Goal: Task Accomplishment & Management: Manage account settings

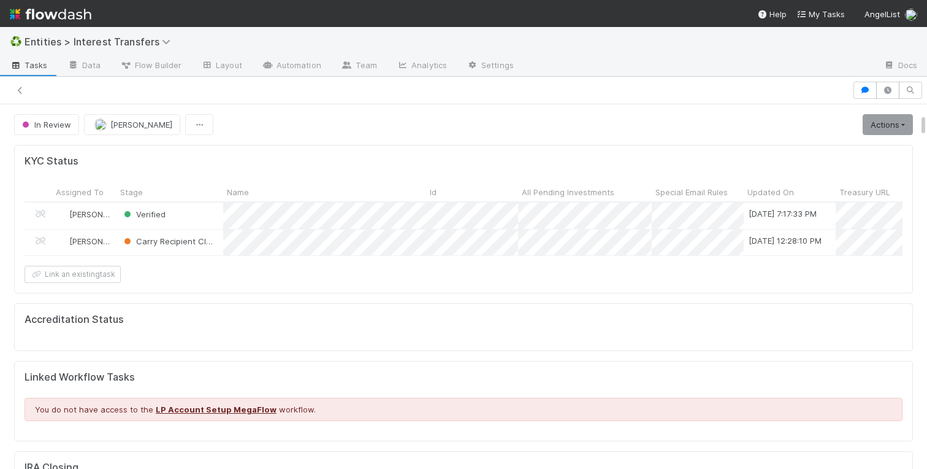
scroll to position [249, 431]
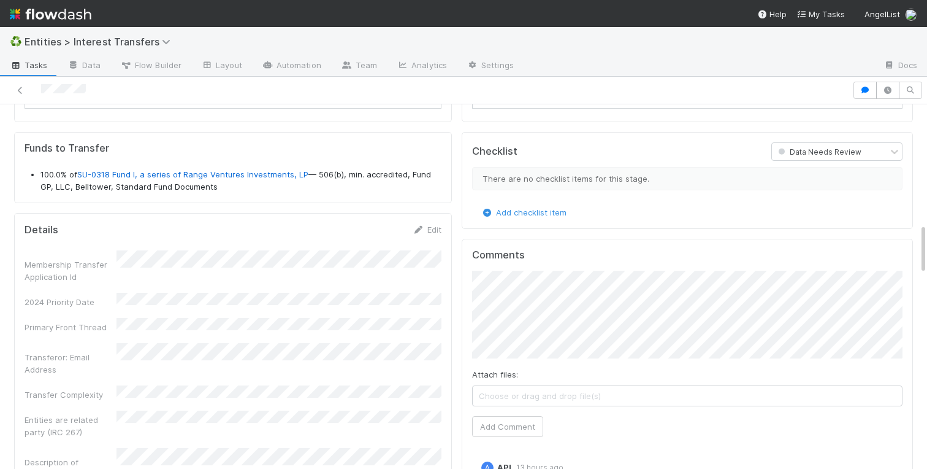
scroll to position [853, 0]
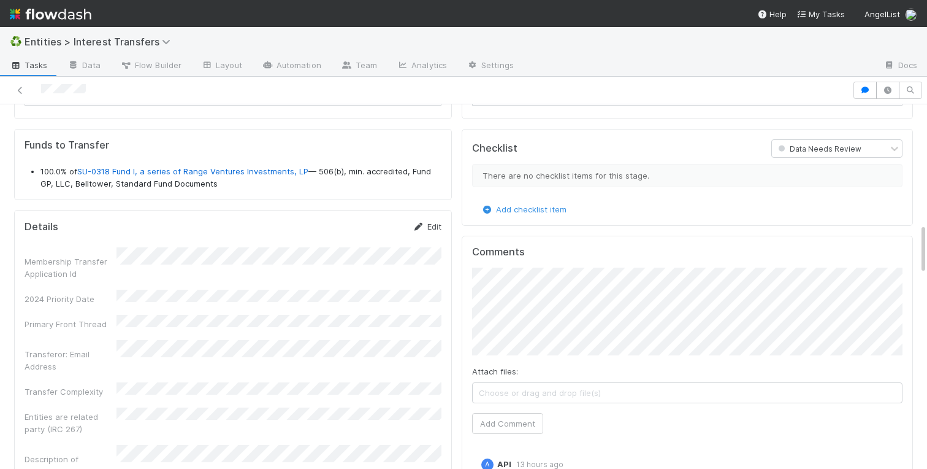
click at [429, 227] on link "Edit" at bounding box center [427, 226] width 29 height 10
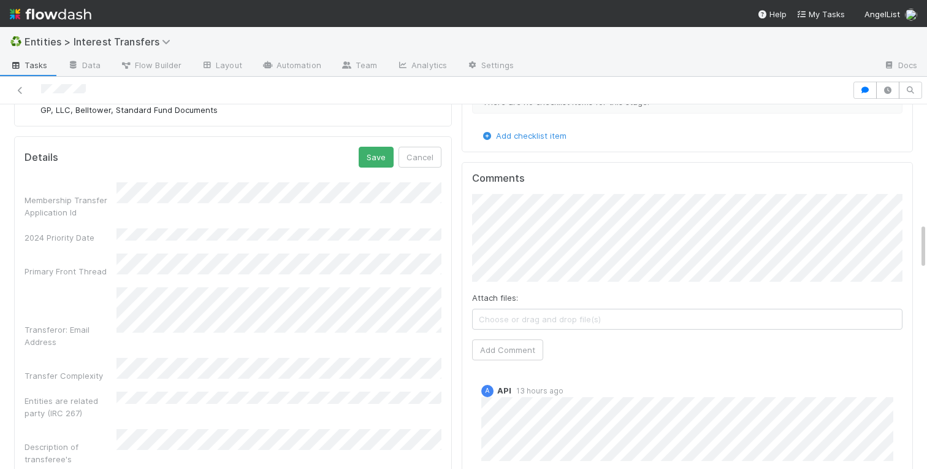
scroll to position [927, 0]
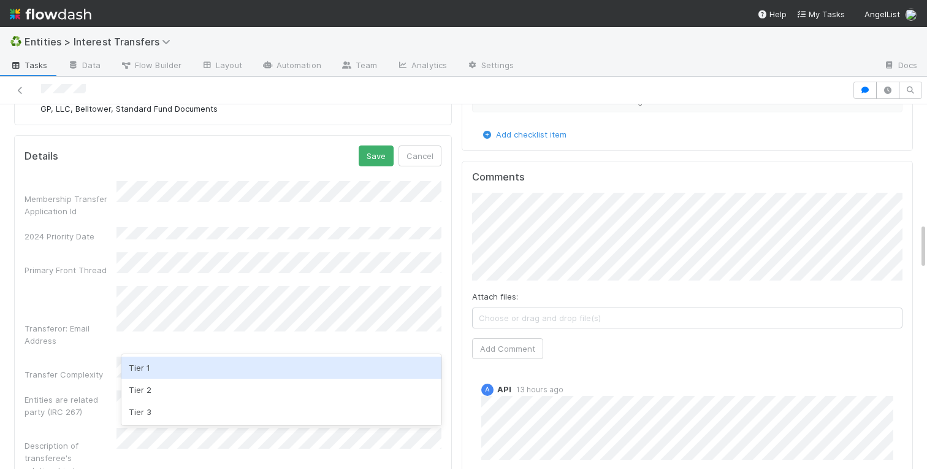
click at [144, 371] on div "Tier 1" at bounding box center [281, 367] width 320 height 22
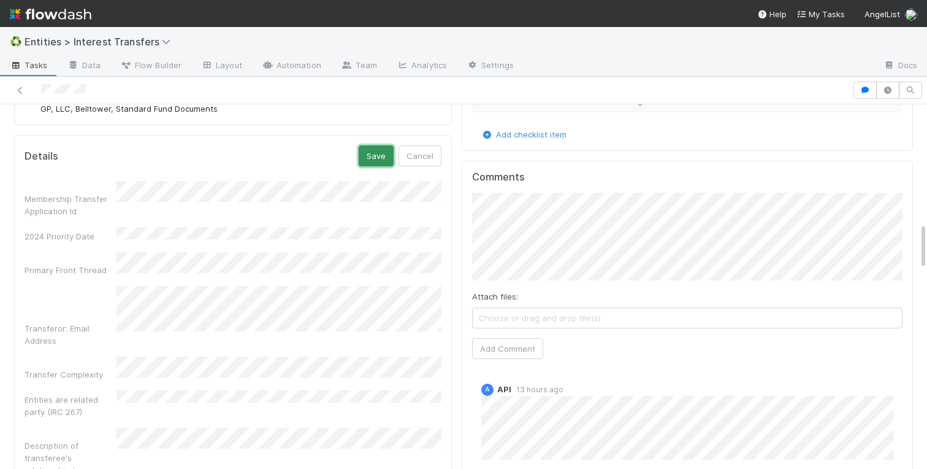
click at [374, 158] on button "Save" at bounding box center [376, 155] width 35 height 21
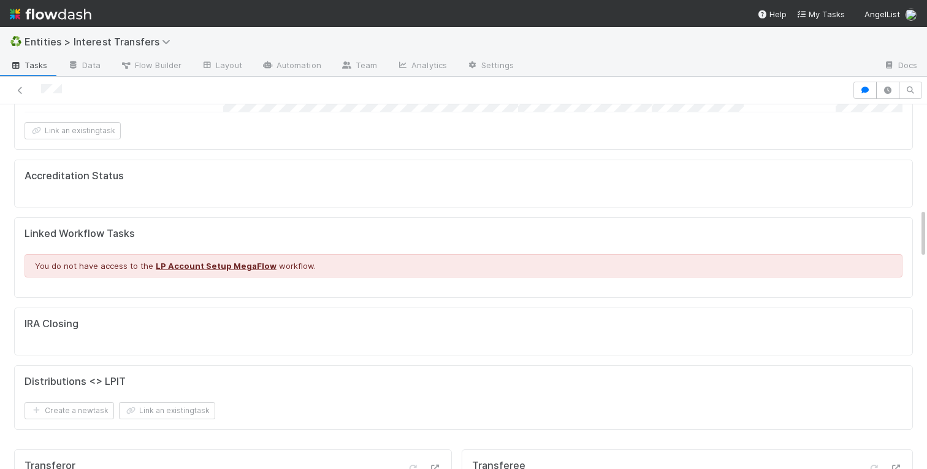
scroll to position [0, 0]
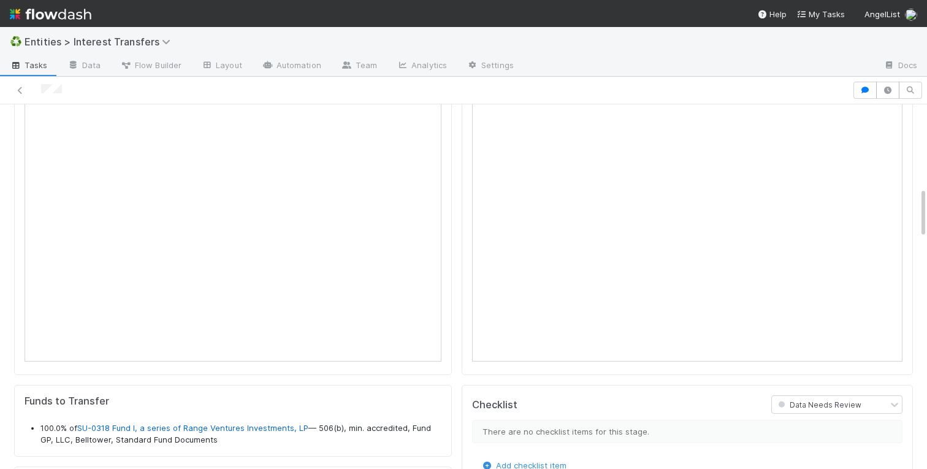
scroll to position [593, 0]
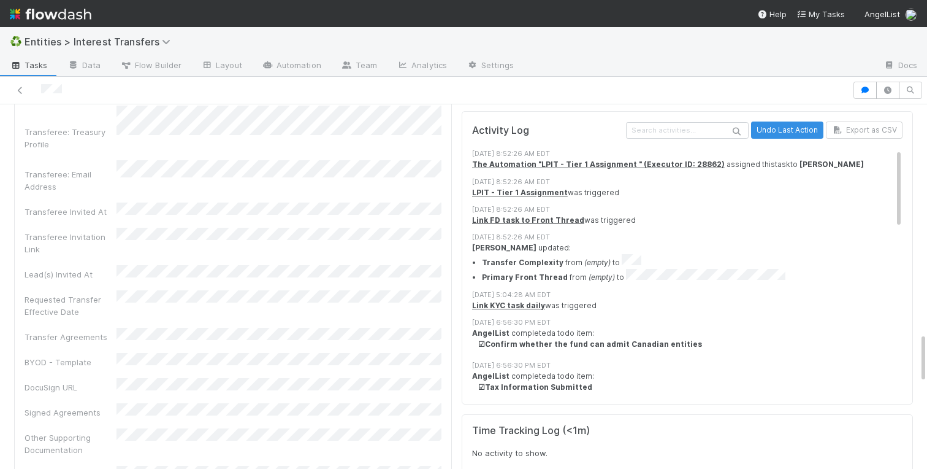
click at [459, 201] on div "Transferee Checklist Data Needs Review There are no checklist items for this st…" at bounding box center [687, 137] width 461 height 2322
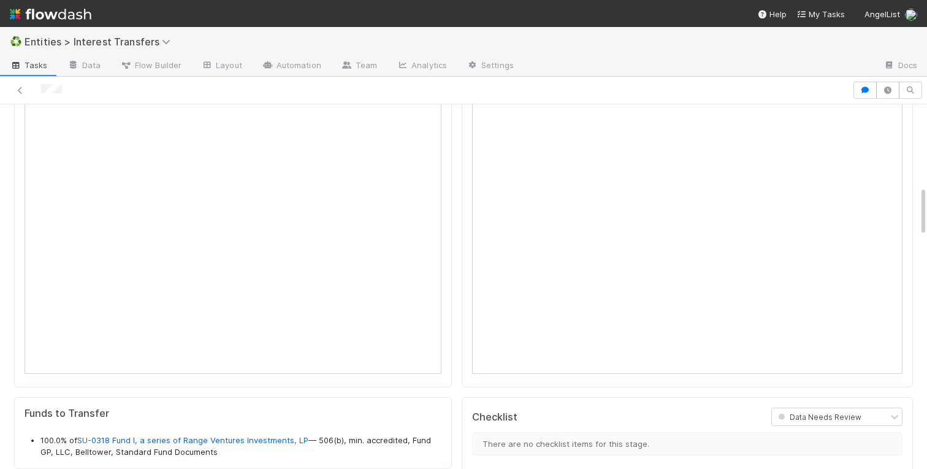
scroll to position [583, 0]
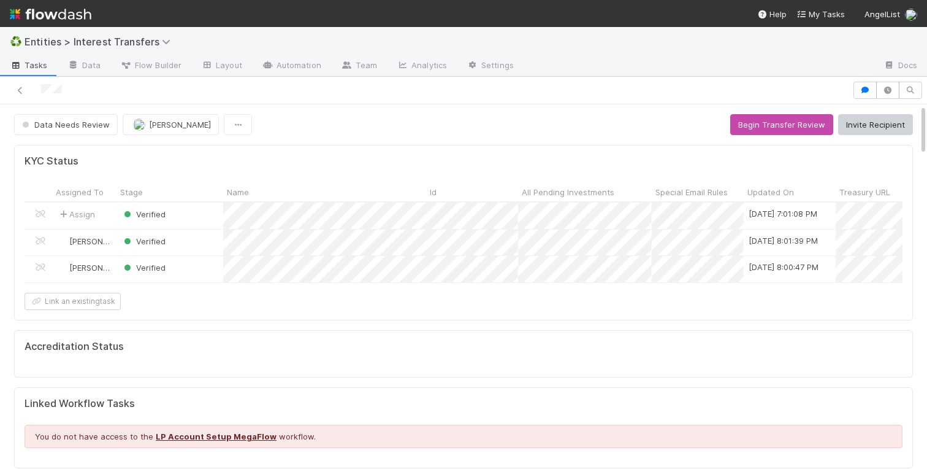
click at [18, 91] on icon at bounding box center [20, 90] width 12 height 8
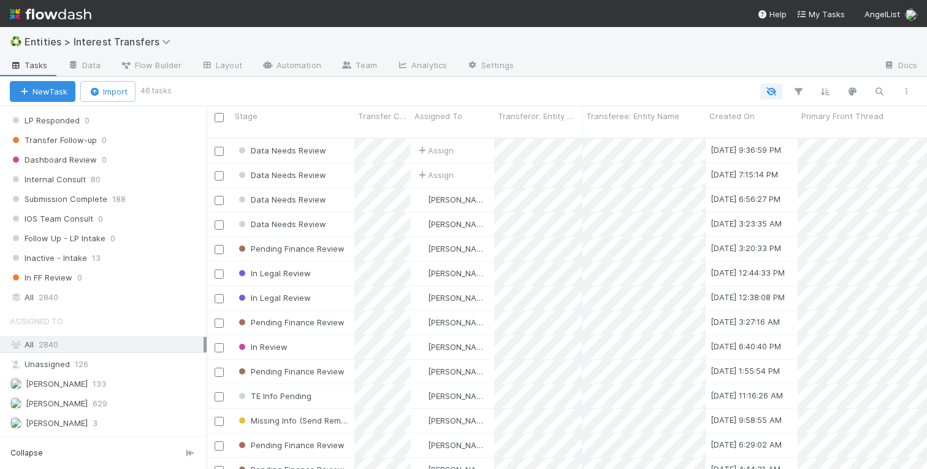
scroll to position [1483, 0]
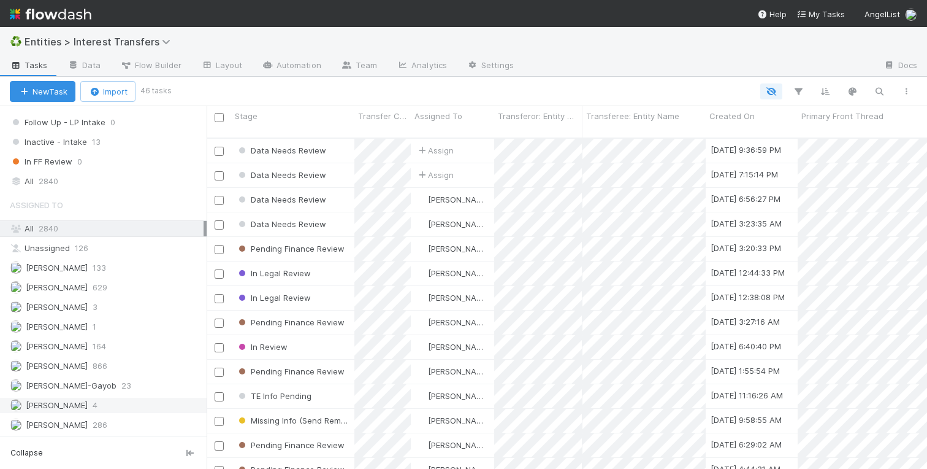
click at [77, 410] on span "[PERSON_NAME]" at bounding box center [49, 404] width 78 height 15
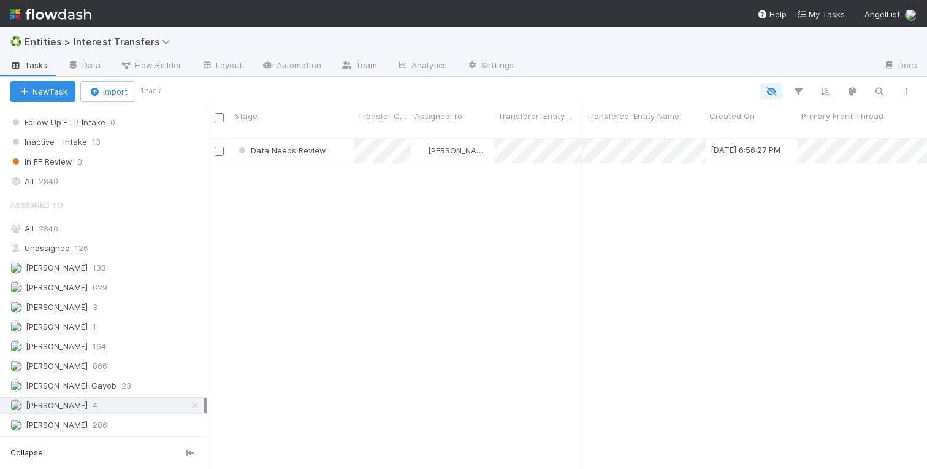
scroll to position [340, 721]
click at [44, 175] on span "2840" at bounding box center [49, 181] width 20 height 15
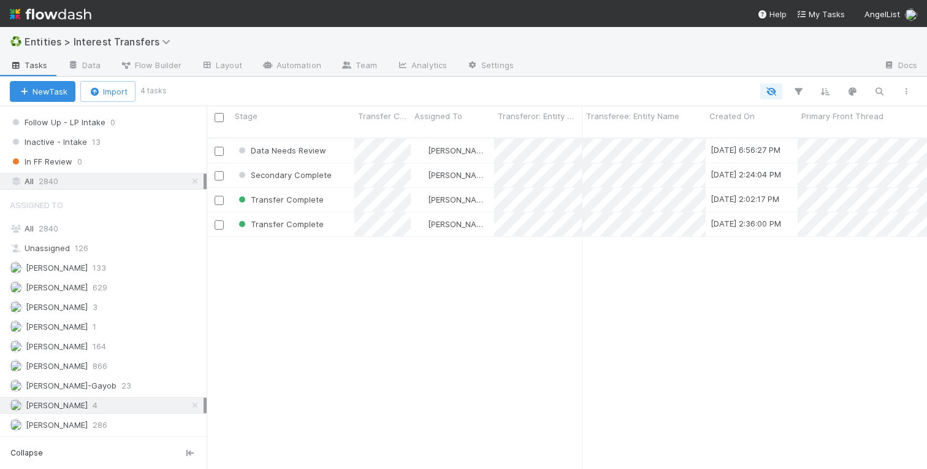
scroll to position [340, 721]
click at [333, 191] on div "Transfer Complete" at bounding box center [292, 200] width 123 height 24
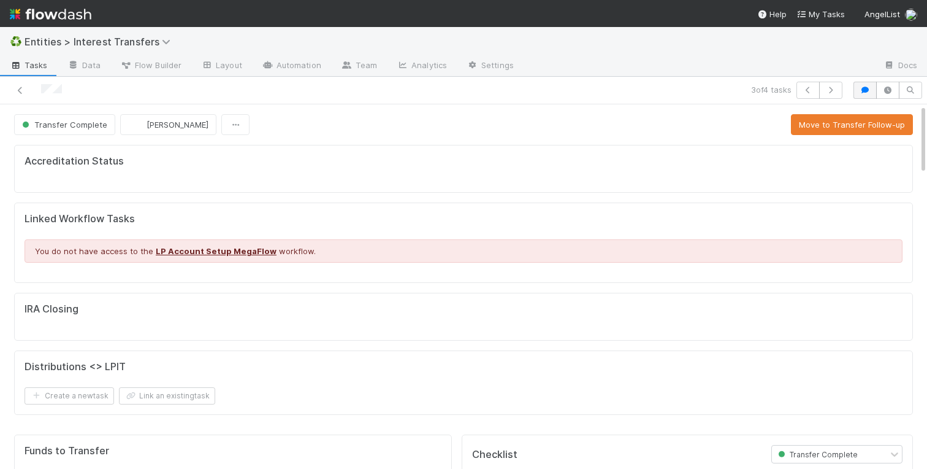
scroll to position [1, 1]
click at [862, 91] on icon "button" at bounding box center [865, 89] width 12 height 7
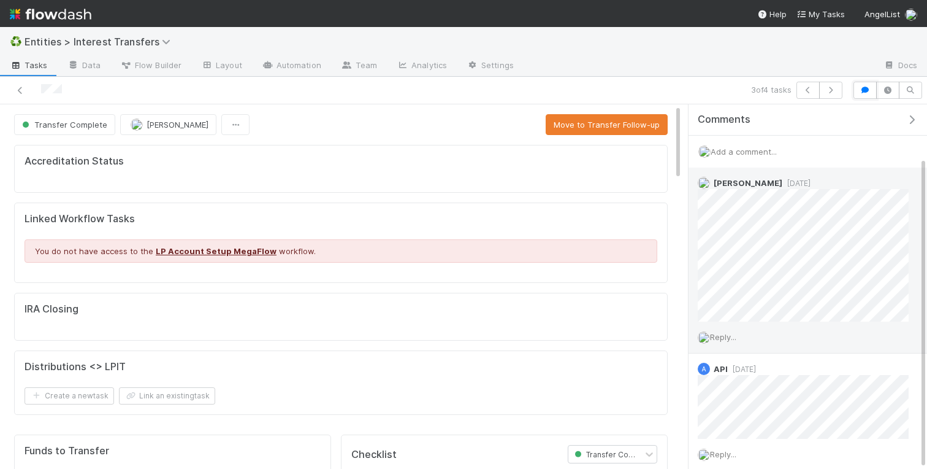
scroll to position [61, 0]
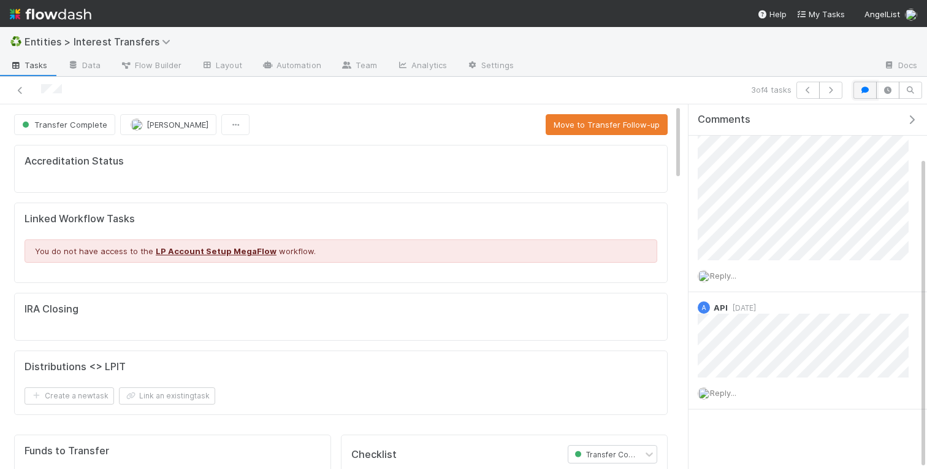
click at [861, 91] on icon "button" at bounding box center [865, 89] width 12 height 7
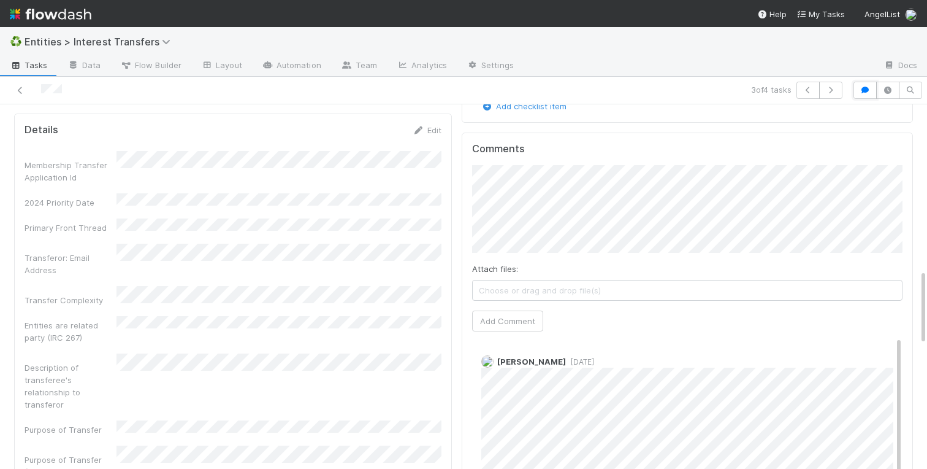
scroll to position [0, 0]
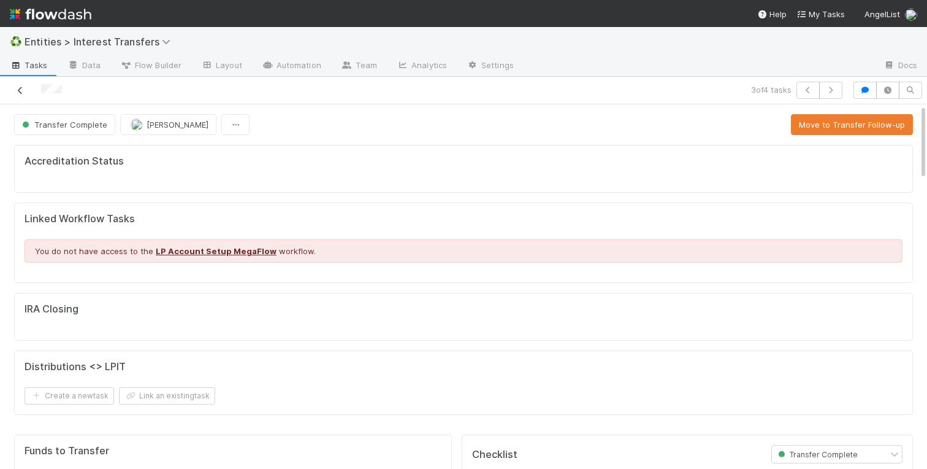
click at [21, 90] on icon at bounding box center [20, 90] width 12 height 8
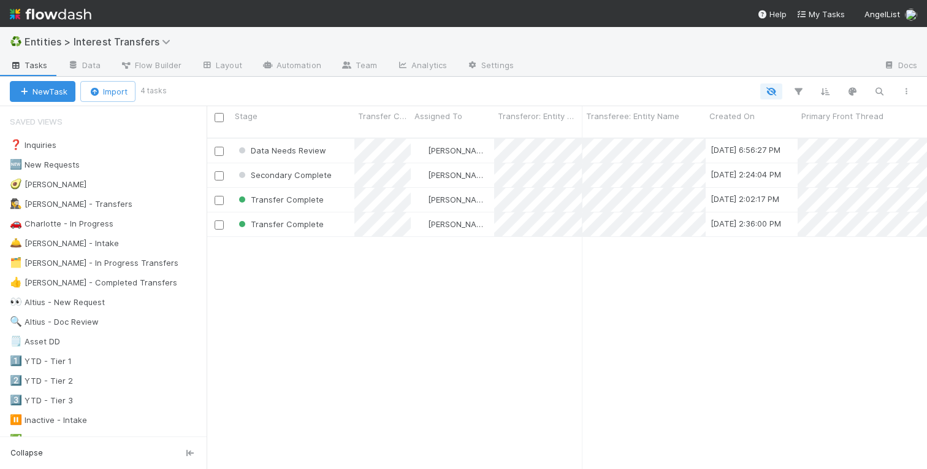
scroll to position [340, 721]
click at [294, 339] on div "Data Needs Review Meg Castanare 8/20/25, 6:56:27 PM 8/21/25, 8:52:26 AM 3 0 0 0…" at bounding box center [567, 309] width 721 height 340
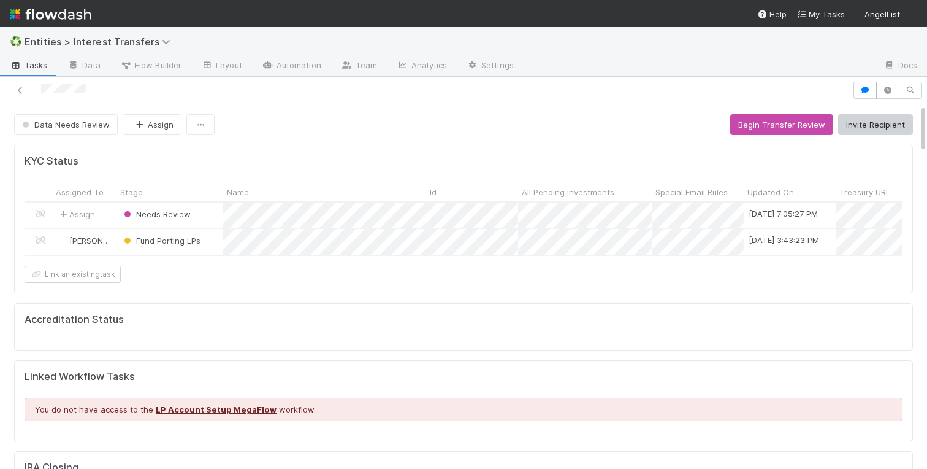
scroll to position [249, 431]
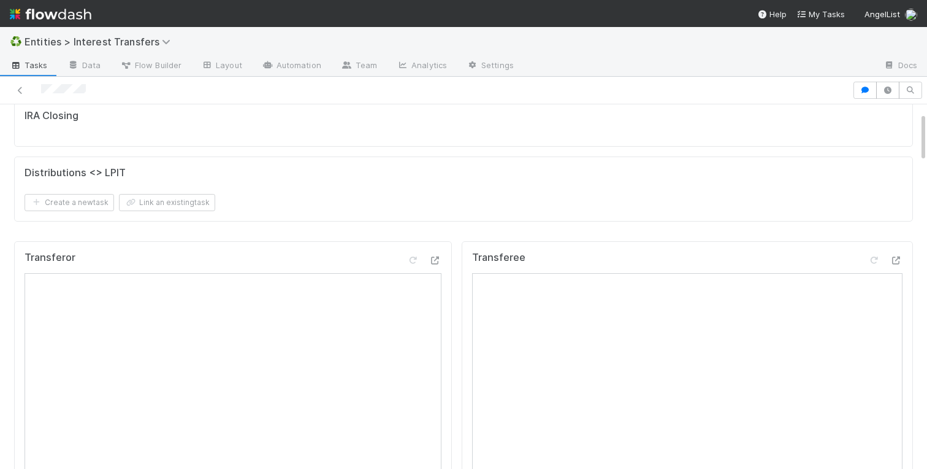
scroll to position [553, 0]
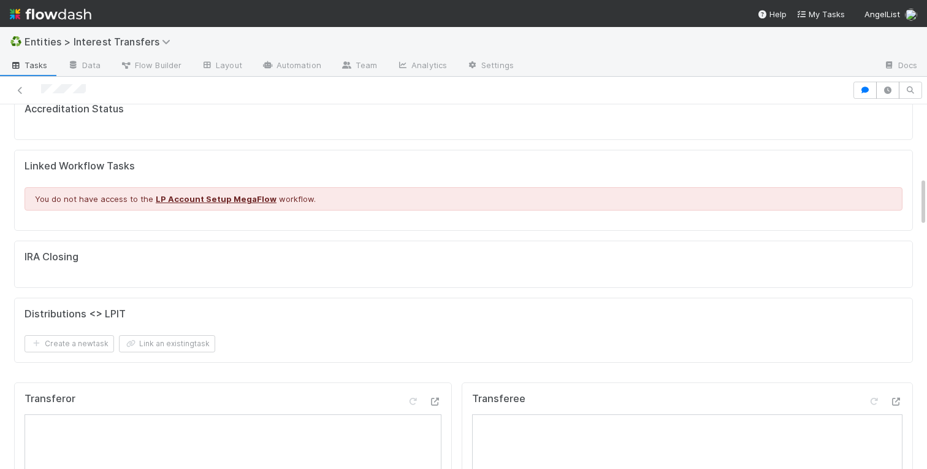
scroll to position [0, 0]
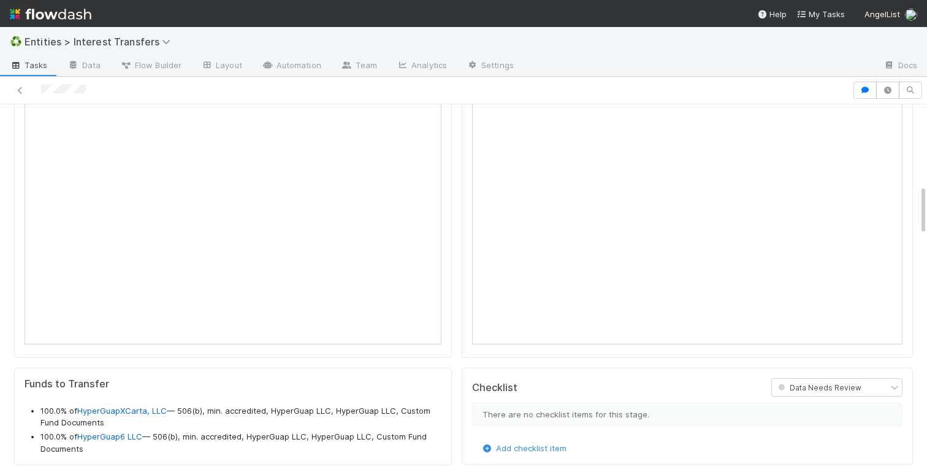
scroll to position [867, 0]
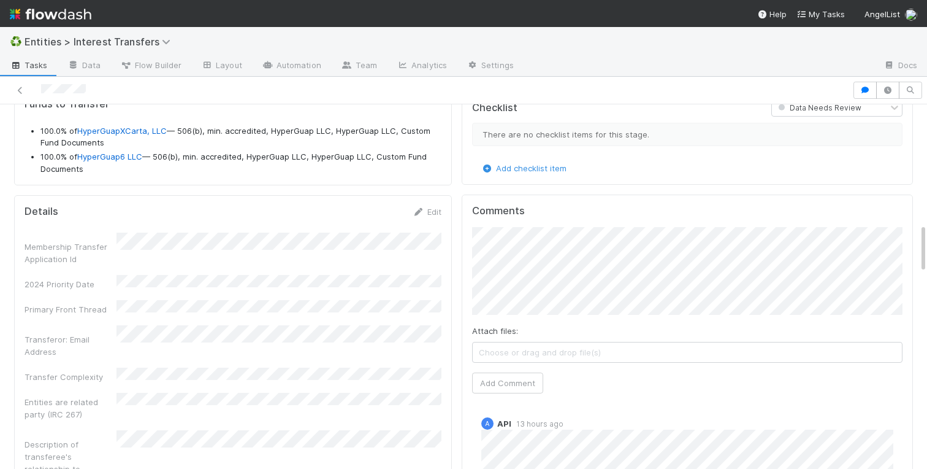
drag, startPoint x: 6, startPoint y: 172, endPoint x: 6, endPoint y: 221, distance: 49.1
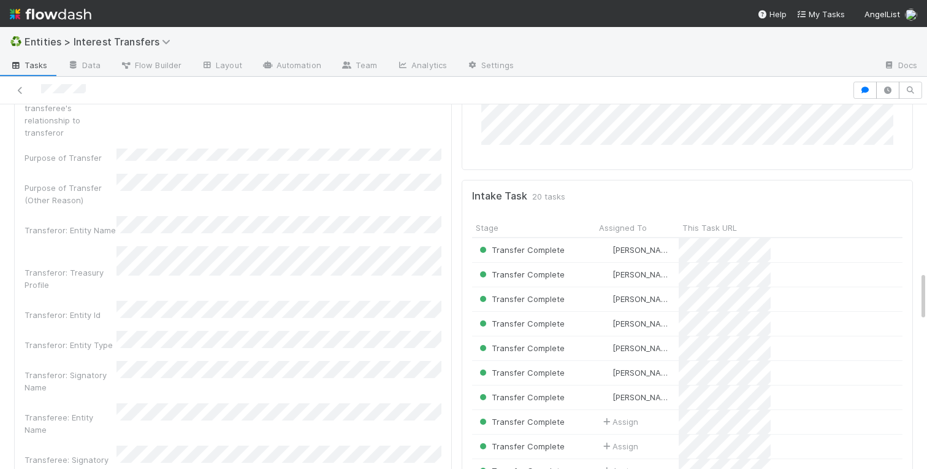
click at [9, 222] on div "KYC Status Assigned To Stage Name Id All Pending Investments Special Email Rule…" at bounding box center [463, 342] width 927 height 2835
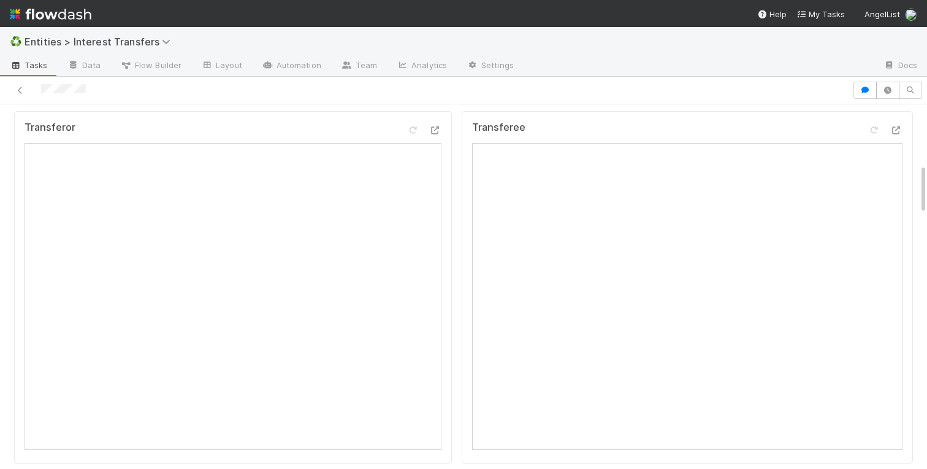
scroll to position [485, 0]
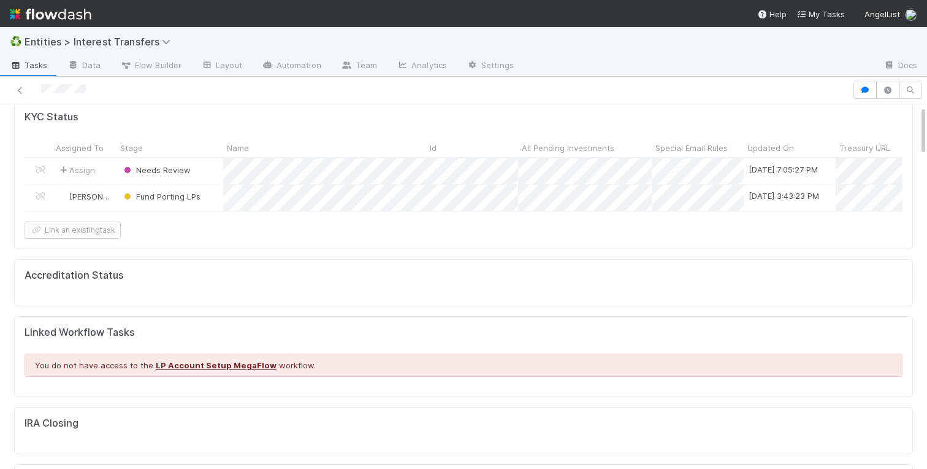
scroll to position [0, 0]
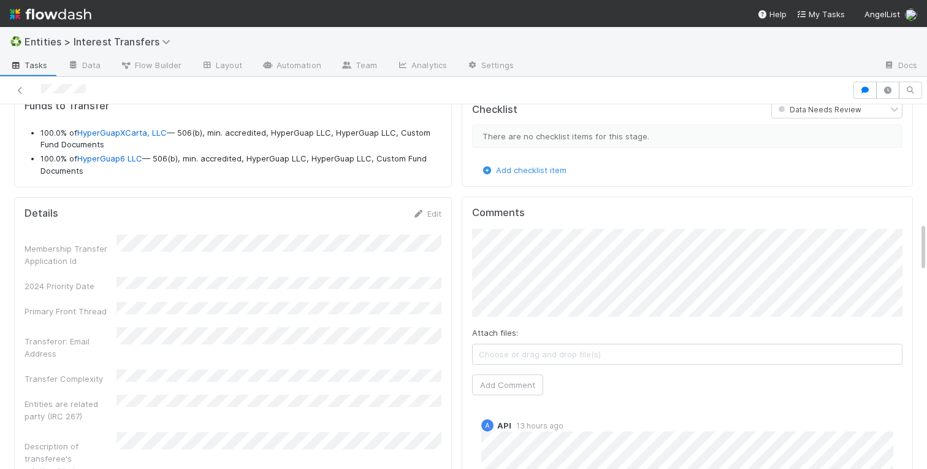
scroll to position [857, 0]
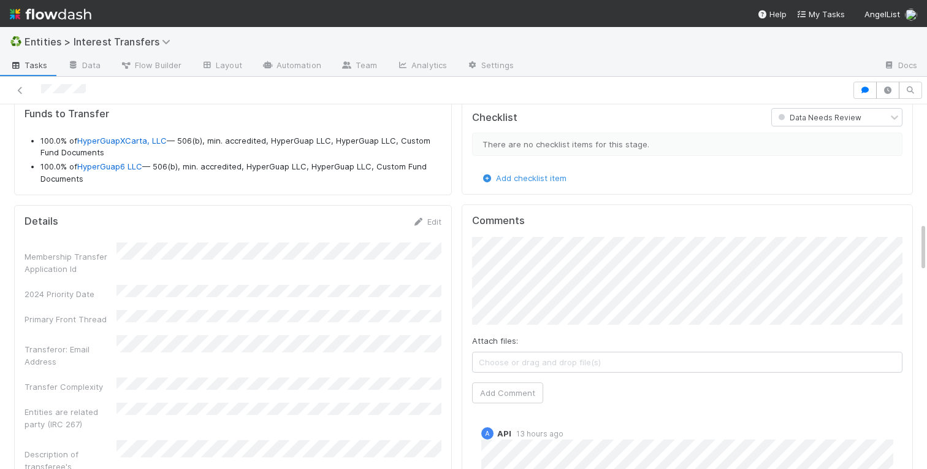
click at [431, 216] on div "Edit" at bounding box center [427, 221] width 29 height 12
click at [434, 220] on link "Edit" at bounding box center [427, 222] width 29 height 10
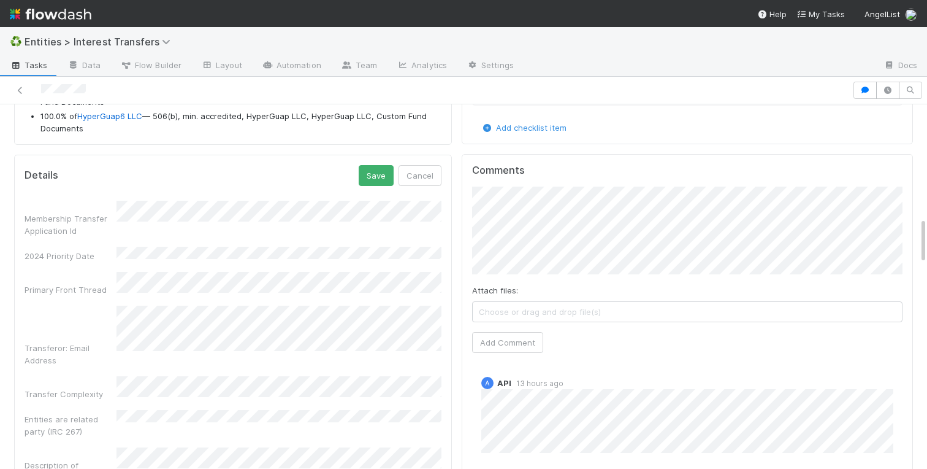
scroll to position [926, 0]
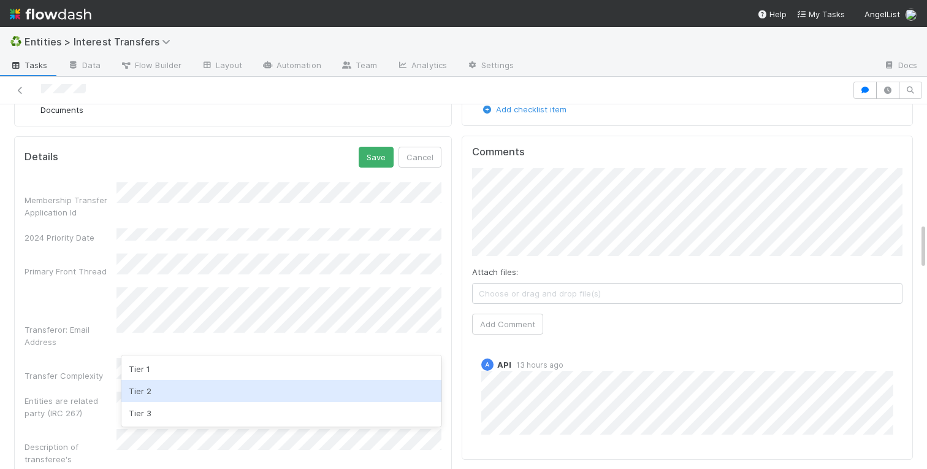
click at [147, 387] on div "Tier 2" at bounding box center [281, 391] width 320 height 22
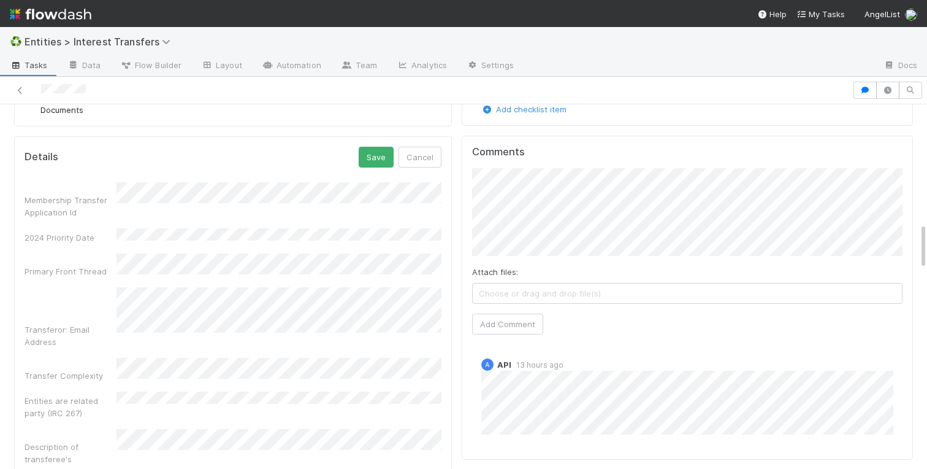
click at [66, 323] on div "Transferor: Email Address" at bounding box center [71, 335] width 92 height 25
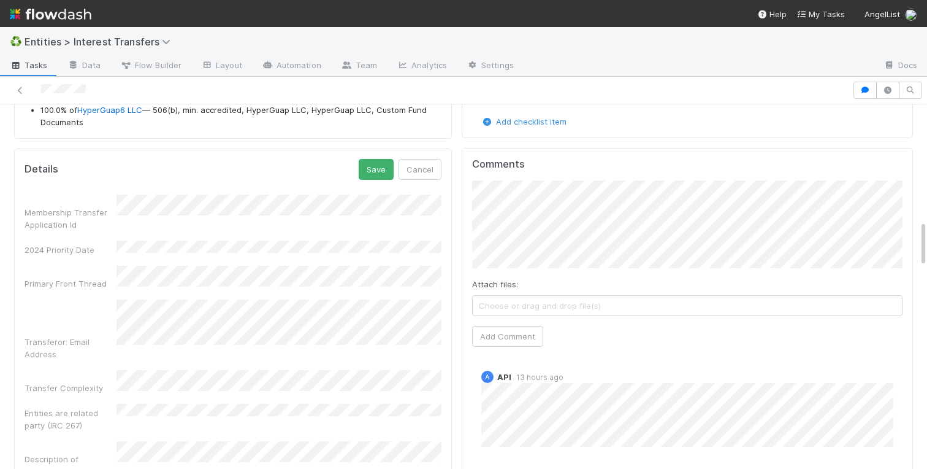
scroll to position [899, 0]
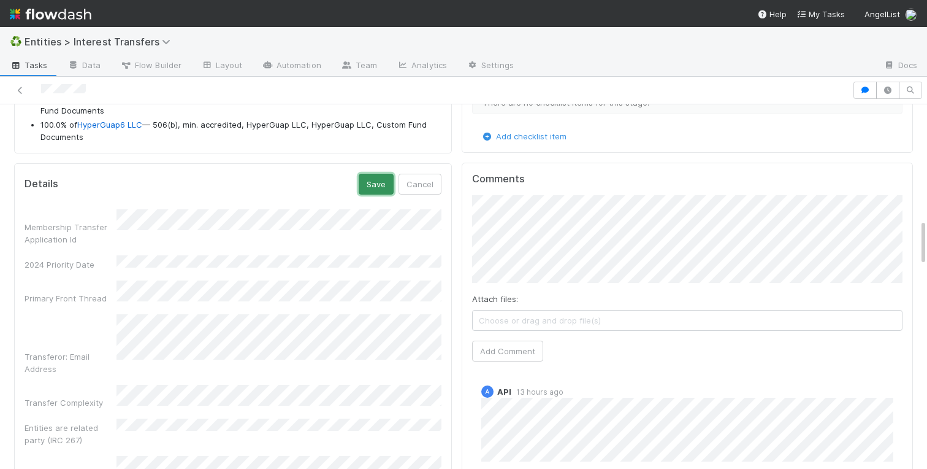
click at [376, 183] on button "Save" at bounding box center [376, 184] width 35 height 21
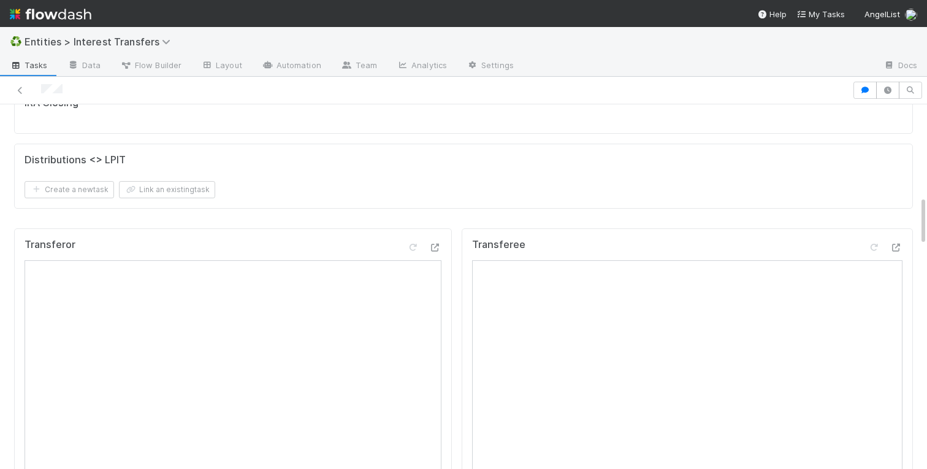
scroll to position [0, 0]
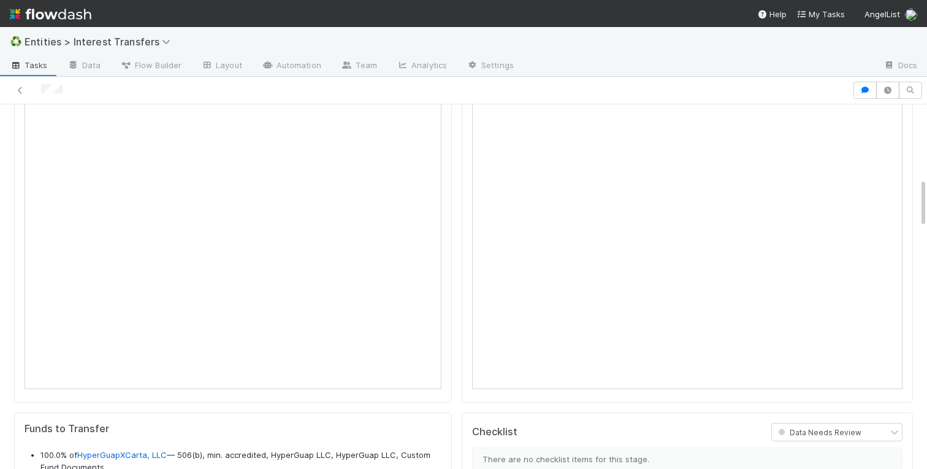
scroll to position [545, 0]
click at [18, 253] on div "Transferor" at bounding box center [233, 223] width 438 height 353
click at [18, 209] on div "Transferor" at bounding box center [233, 223] width 438 height 353
click at [17, 229] on div "Transferor" at bounding box center [233, 223] width 438 height 353
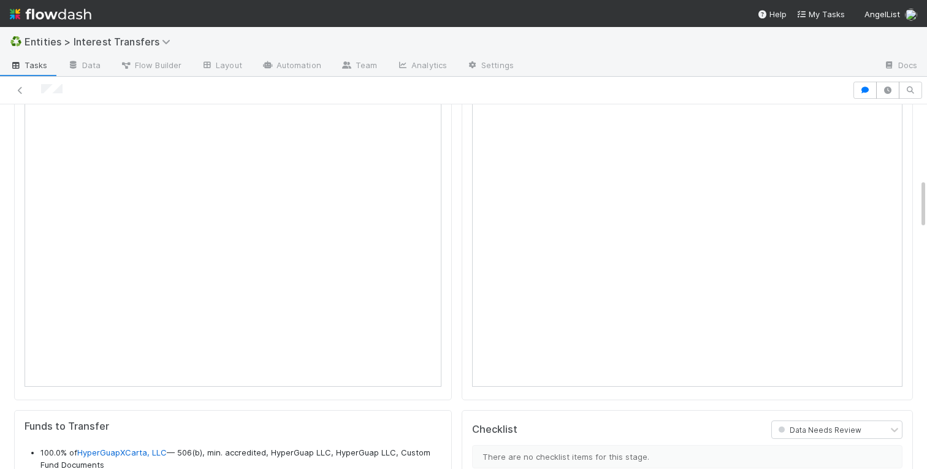
scroll to position [0, 0]
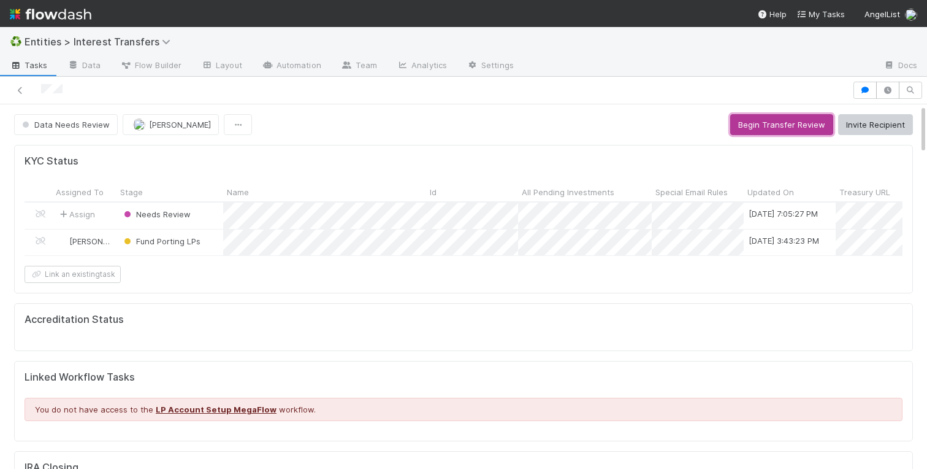
click at [748, 120] on button "Begin Transfer Review" at bounding box center [782, 124] width 103 height 21
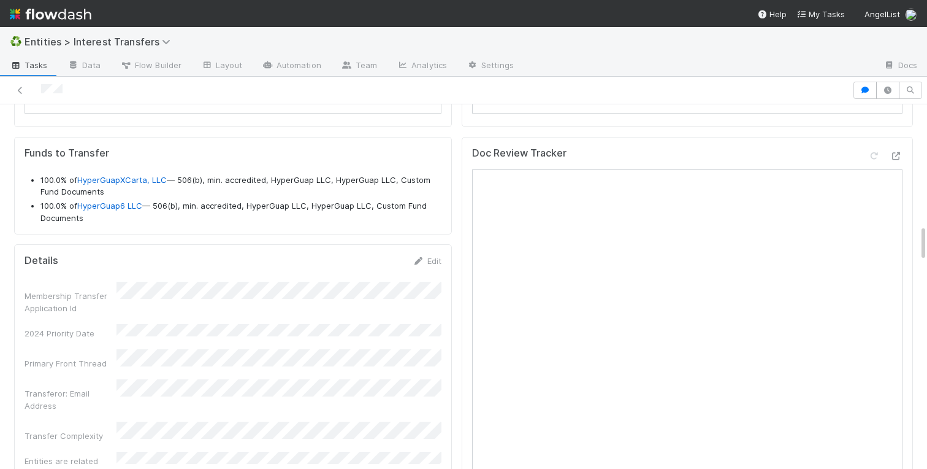
scroll to position [1234, 0]
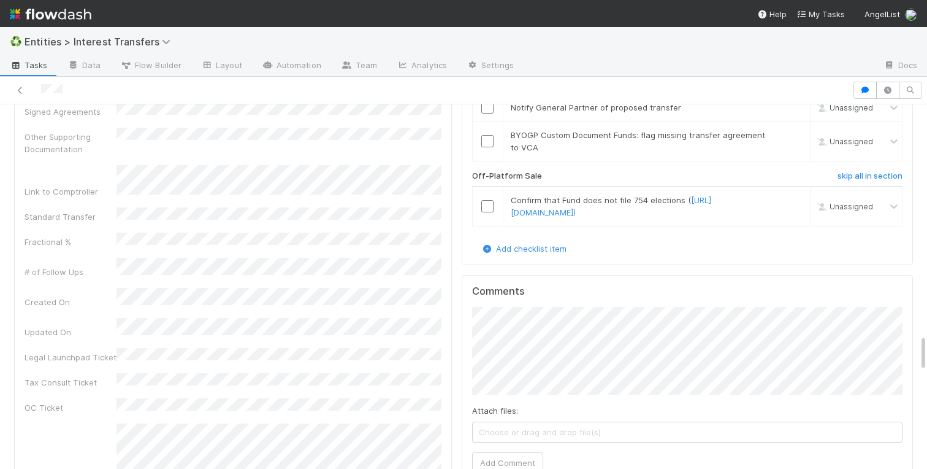
scroll to position [2409, 0]
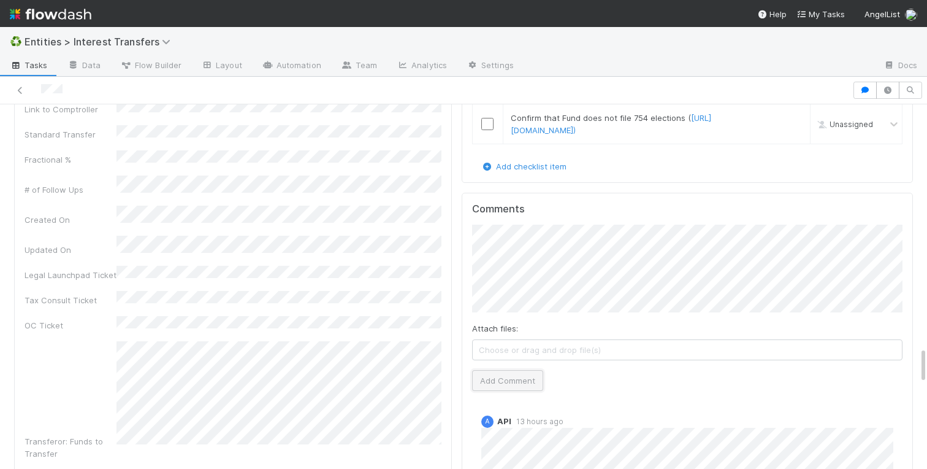
click at [505, 377] on button "Add Comment" at bounding box center [507, 380] width 71 height 21
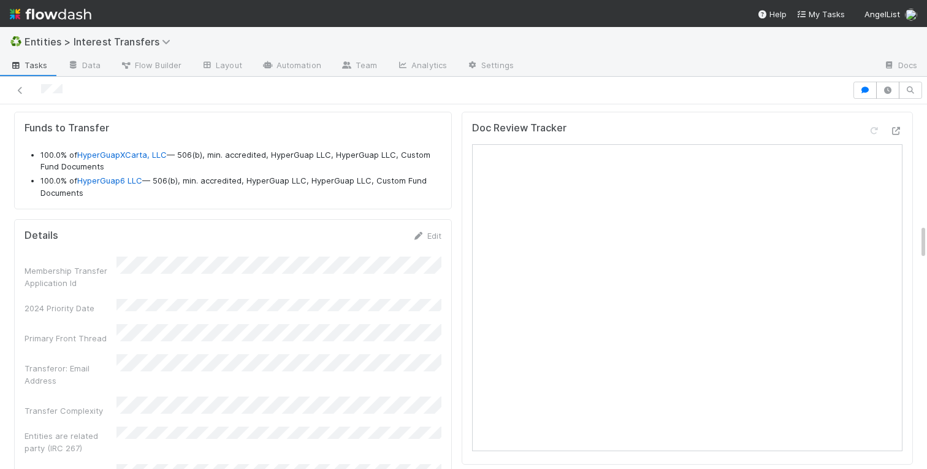
scroll to position [1258, 0]
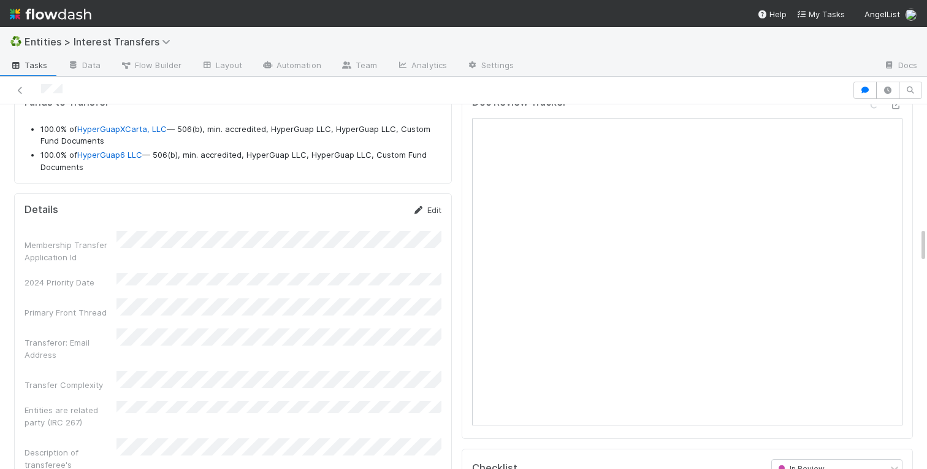
click at [434, 212] on link "Edit" at bounding box center [427, 210] width 29 height 10
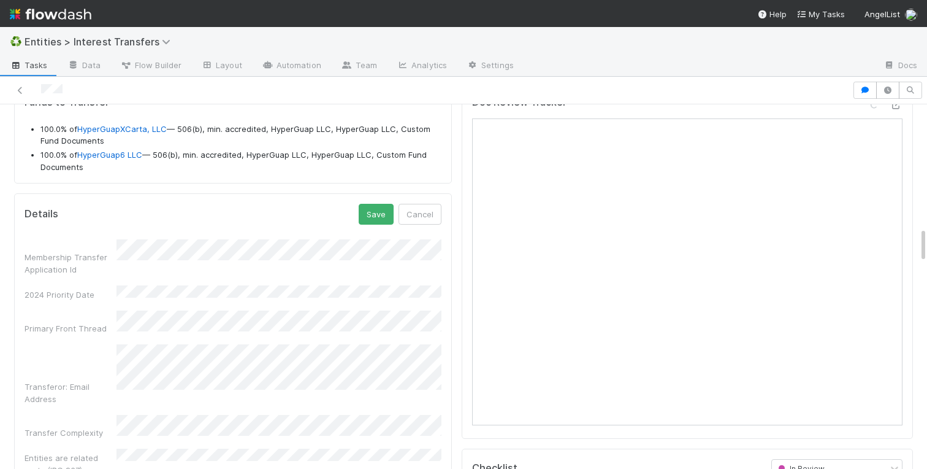
click at [377, 214] on button "Save" at bounding box center [376, 214] width 35 height 21
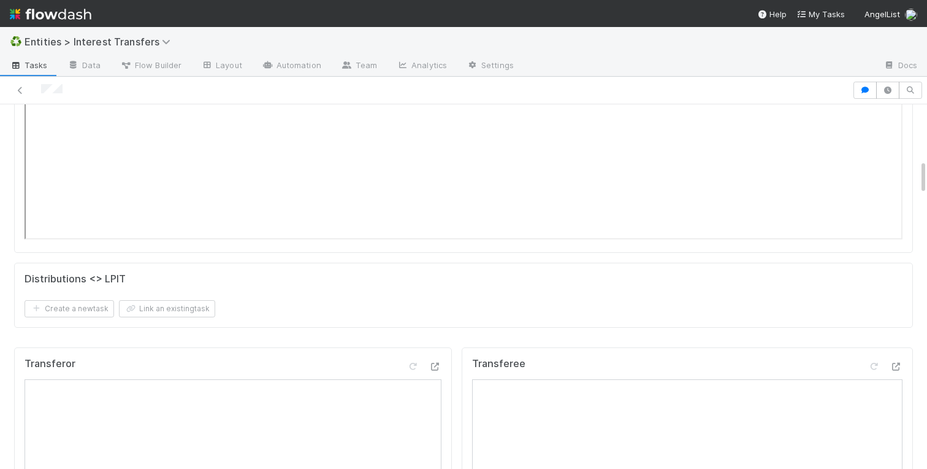
scroll to position [0, 0]
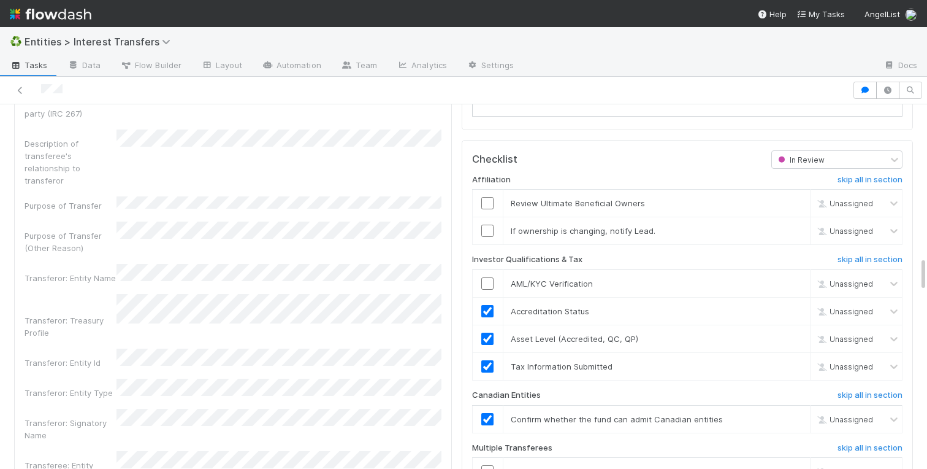
scroll to position [1561, 0]
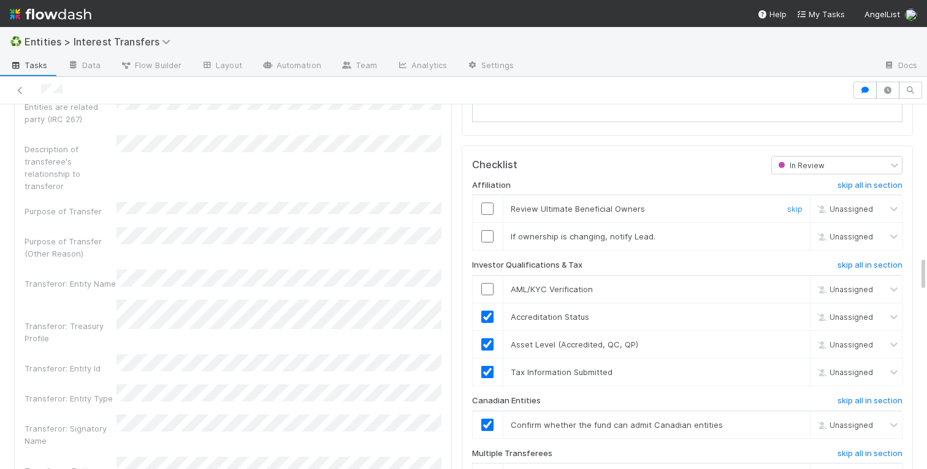
click at [484, 205] on input "checkbox" at bounding box center [488, 208] width 12 height 12
click at [794, 235] on link "skip" at bounding box center [795, 236] width 15 height 10
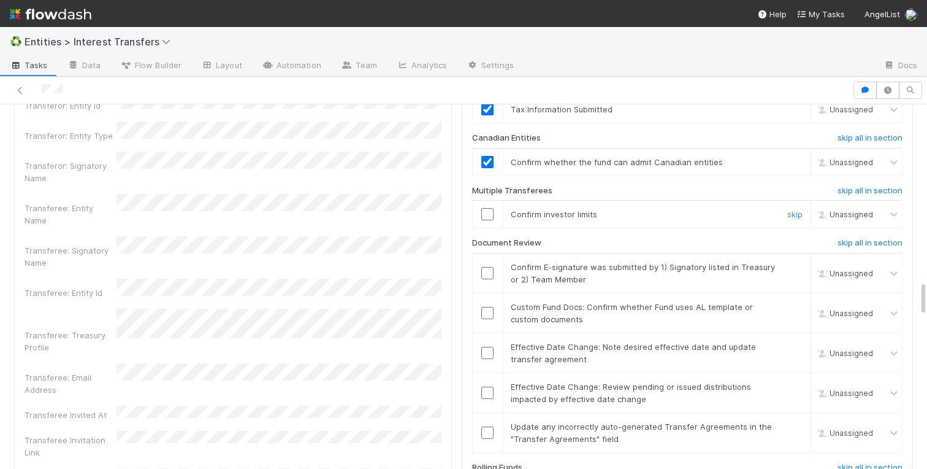
scroll to position [1832, 0]
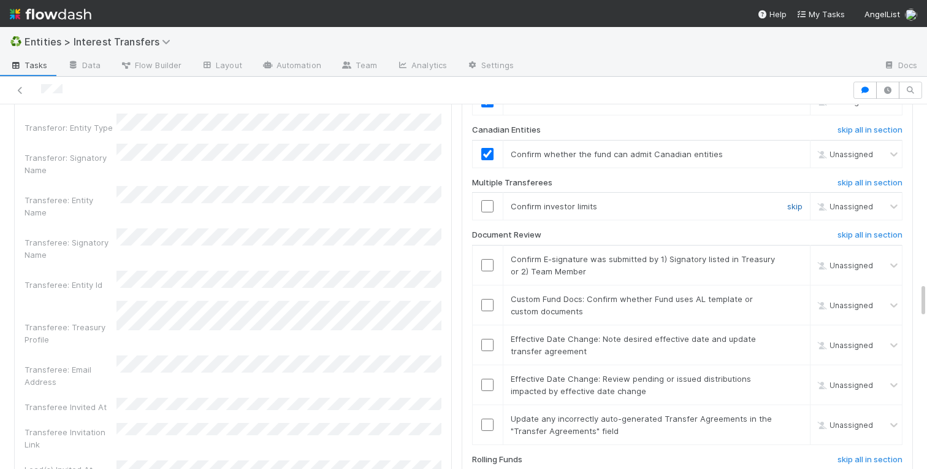
click at [793, 204] on link "skip" at bounding box center [795, 206] width 15 height 10
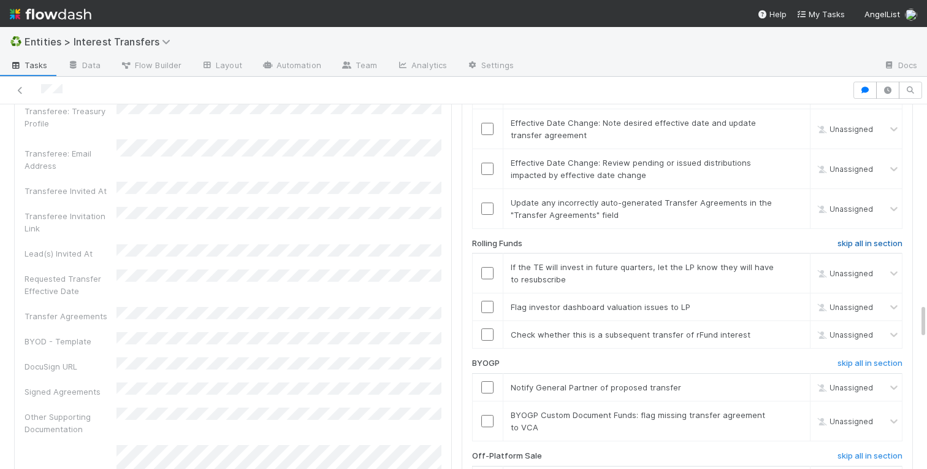
click at [858, 243] on h6 "skip all in section" at bounding box center [870, 244] width 65 height 10
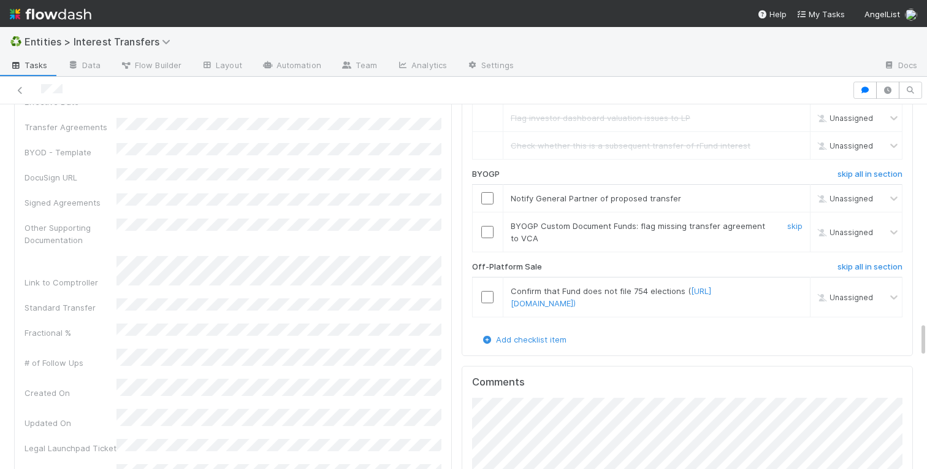
scroll to position [2238, 0]
click at [491, 198] on input "checkbox" at bounding box center [488, 197] width 12 height 12
click at [795, 288] on link "skip" at bounding box center [795, 290] width 15 height 10
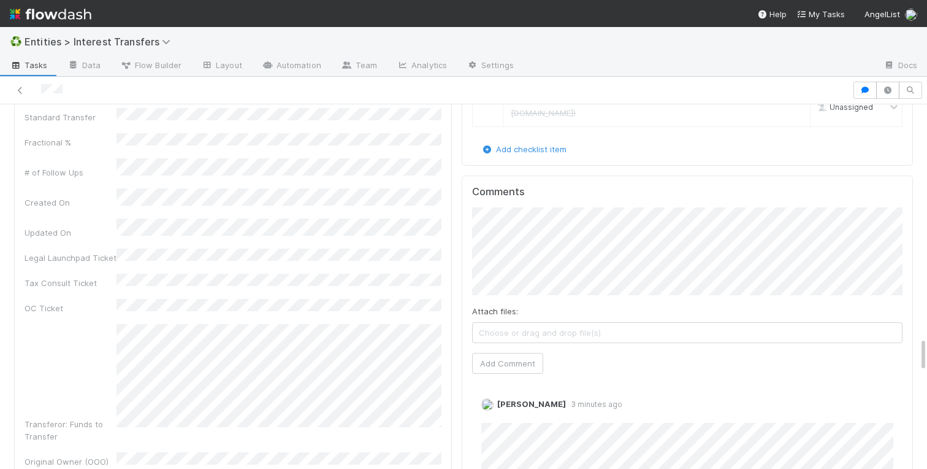
scroll to position [2432, 0]
click at [488, 361] on button "Add Comment" at bounding box center [507, 358] width 71 height 21
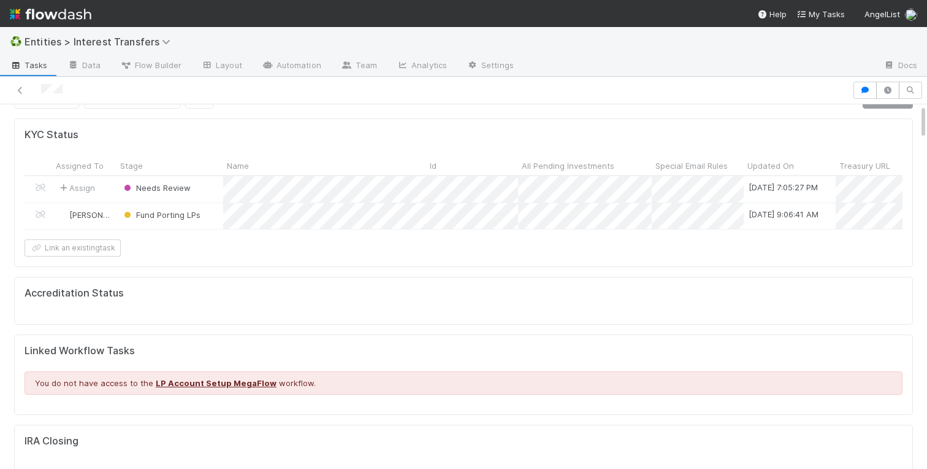
scroll to position [0, 0]
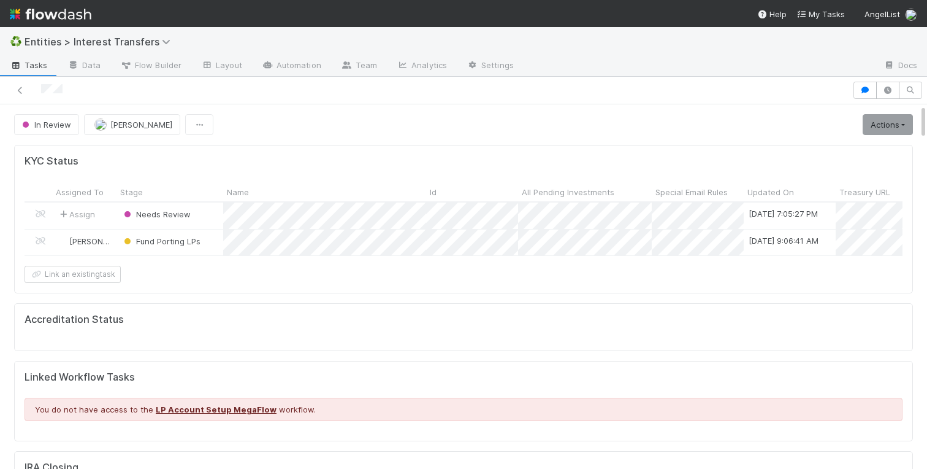
click at [889, 122] on link "Actions" at bounding box center [888, 124] width 50 height 21
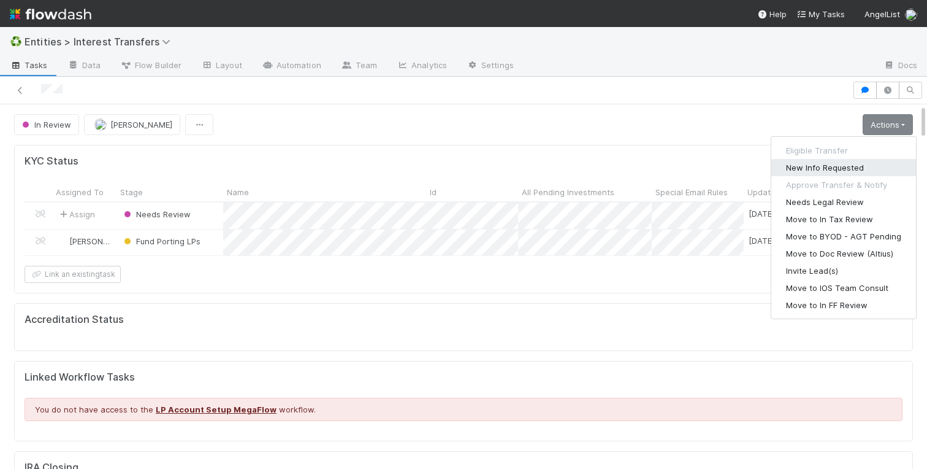
click at [810, 164] on button "New Info Requested" at bounding box center [844, 167] width 145 height 17
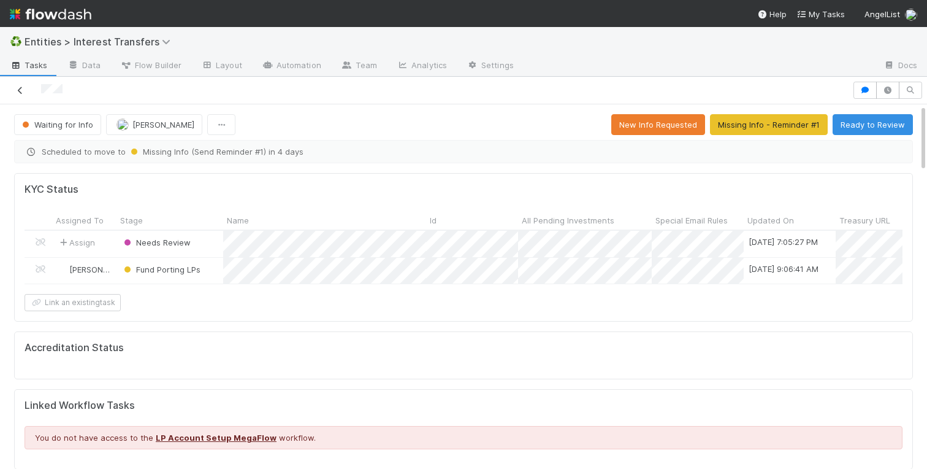
click at [18, 91] on icon at bounding box center [20, 90] width 12 height 8
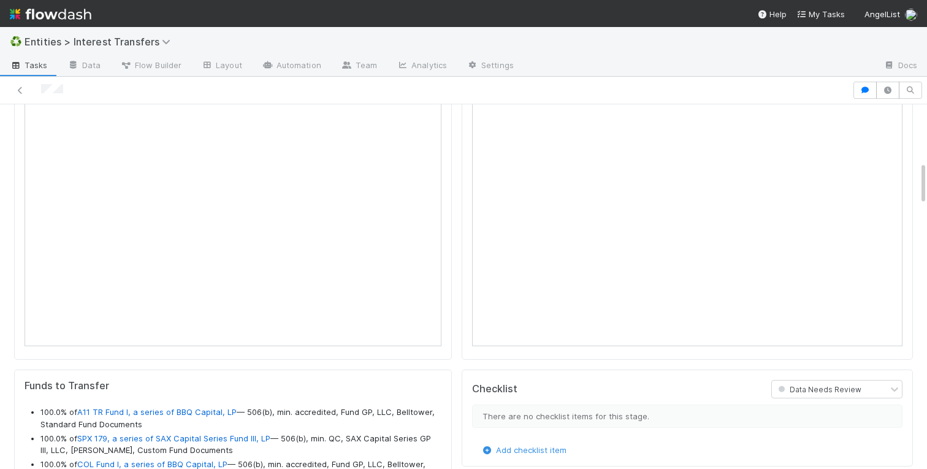
scroll to position [1073, 0]
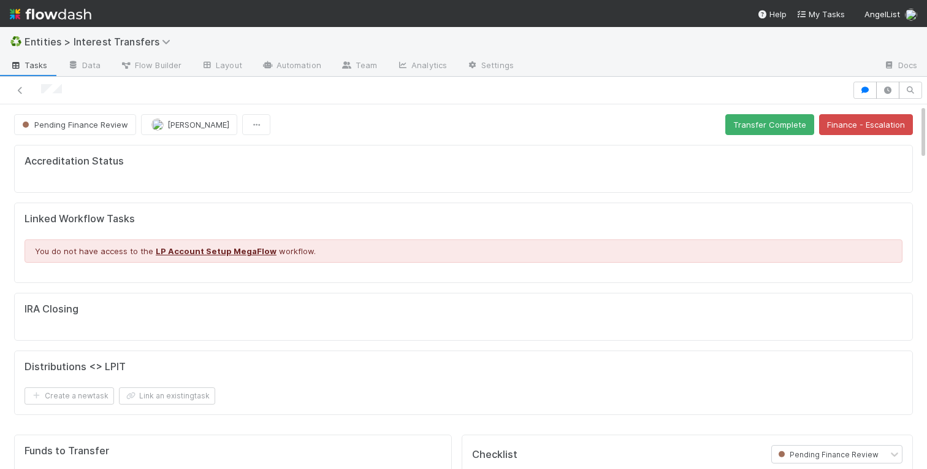
scroll to position [1, 1]
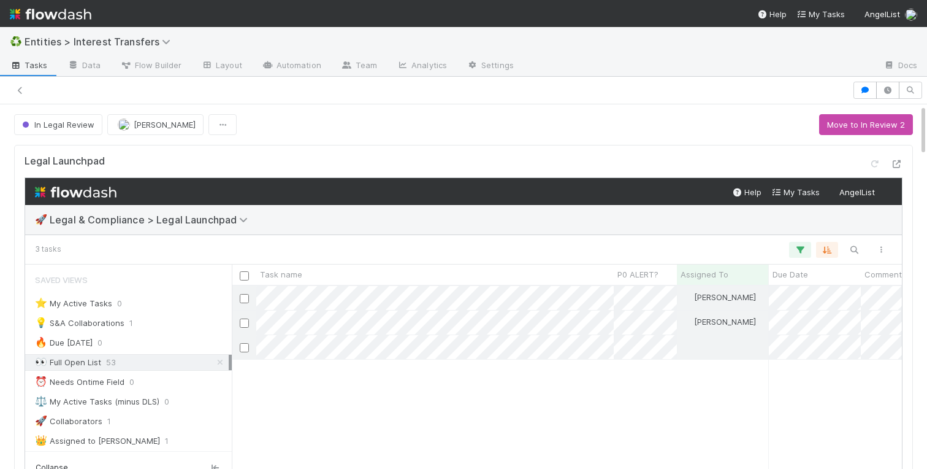
scroll to position [0, 1]
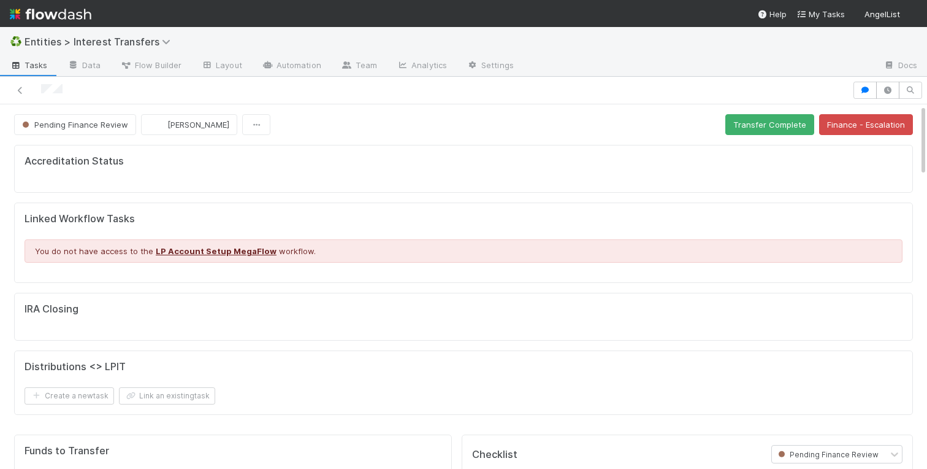
scroll to position [249, 431]
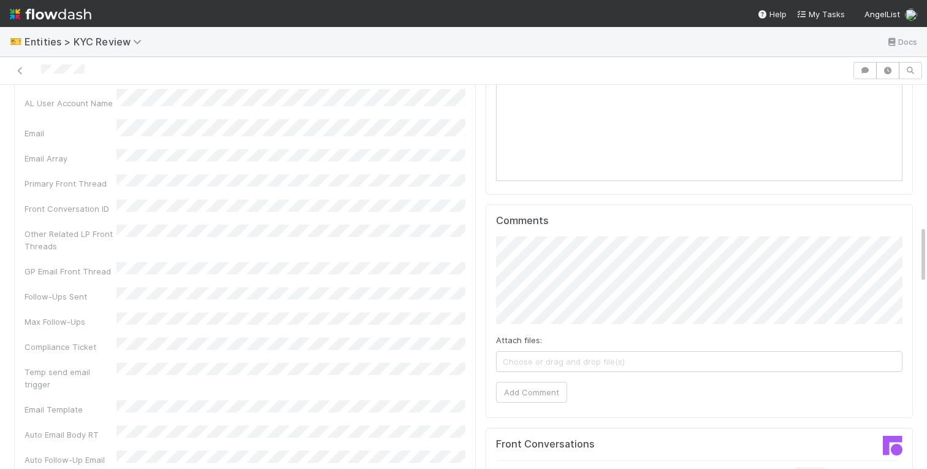
scroll to position [927, 0]
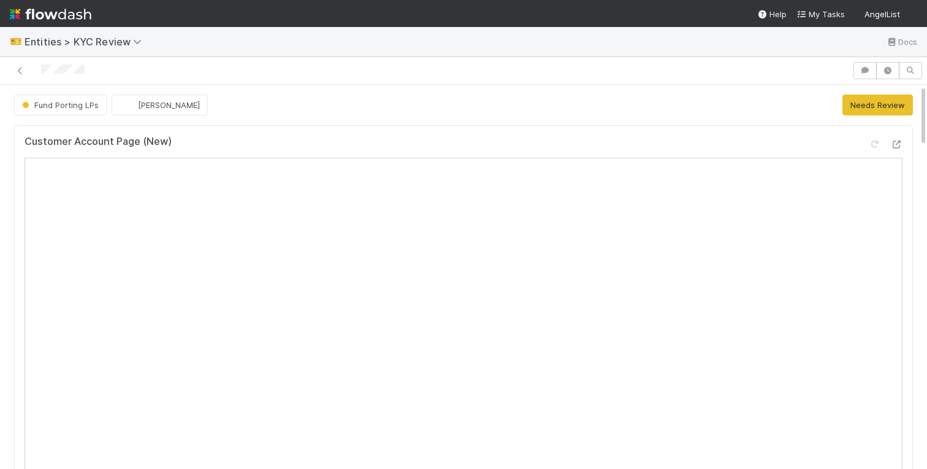
click at [791, 95] on div "Fund Porting LPs [PERSON_NAME] Needs Review" at bounding box center [463, 104] width 899 height 21
click at [867, 73] on icon "button" at bounding box center [865, 70] width 12 height 7
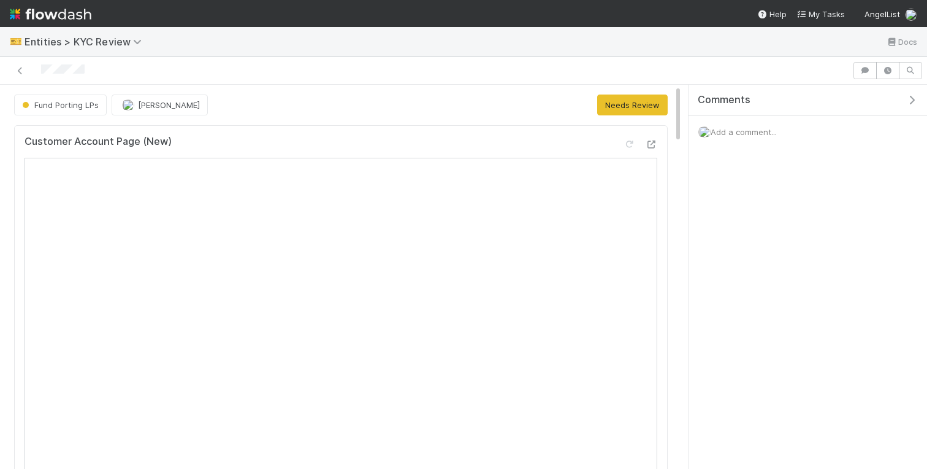
click at [733, 134] on span "Add a comment..." at bounding box center [744, 132] width 66 height 10
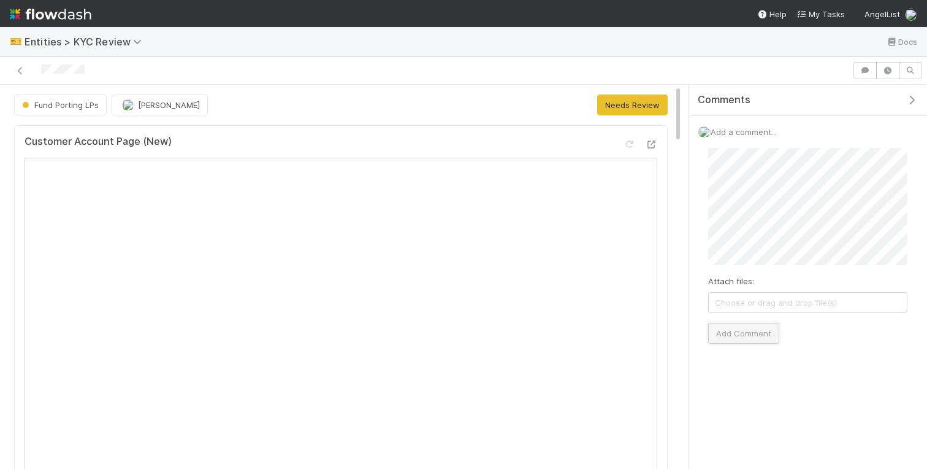
click at [721, 339] on button "Add Comment" at bounding box center [743, 333] width 71 height 21
click at [910, 99] on icon "button" at bounding box center [912, 100] width 12 height 10
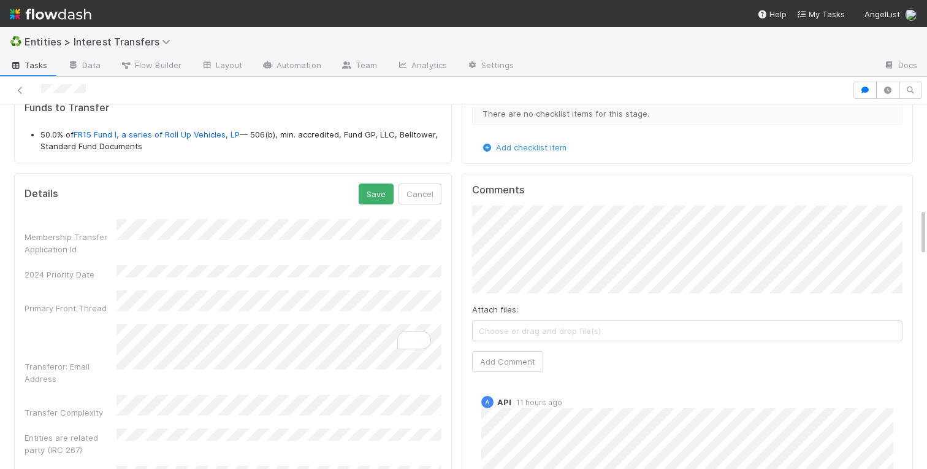
scroll to position [775, 0]
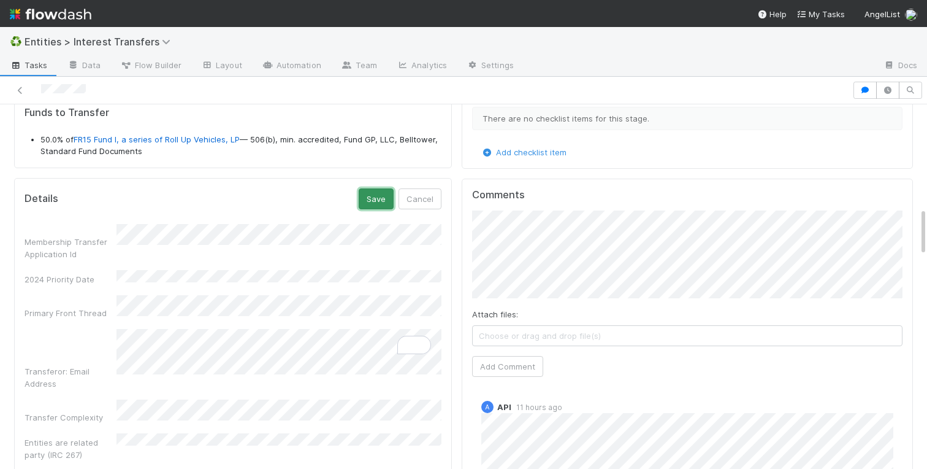
click at [382, 201] on button "Save" at bounding box center [376, 198] width 35 height 21
click at [381, 197] on button "Save" at bounding box center [376, 196] width 35 height 21
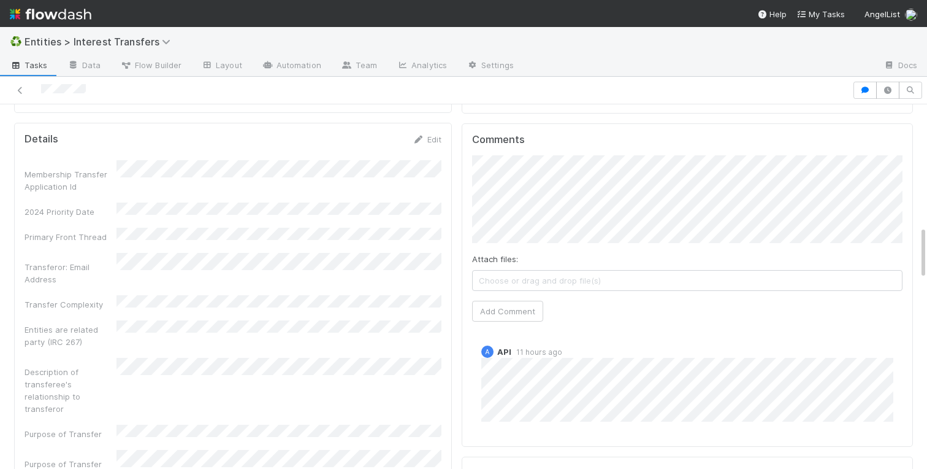
scroll to position [828, 0]
click at [413, 144] on icon at bounding box center [419, 141] width 12 height 8
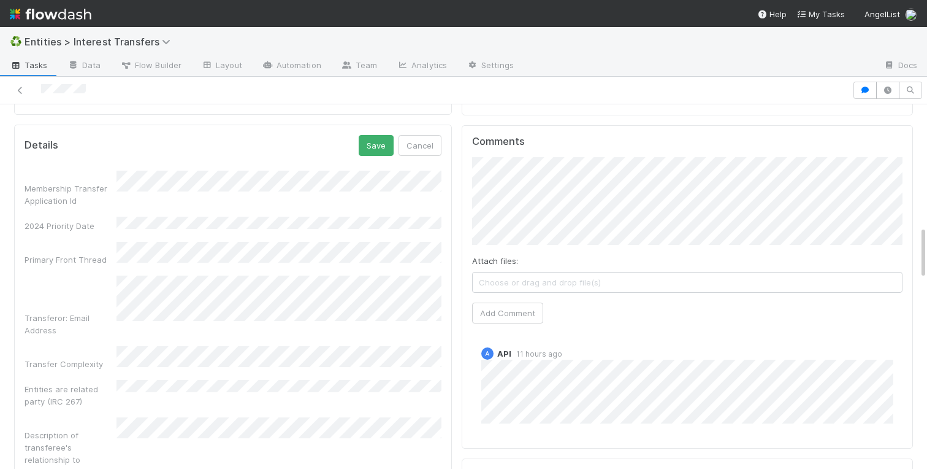
scroll to position [858, 0]
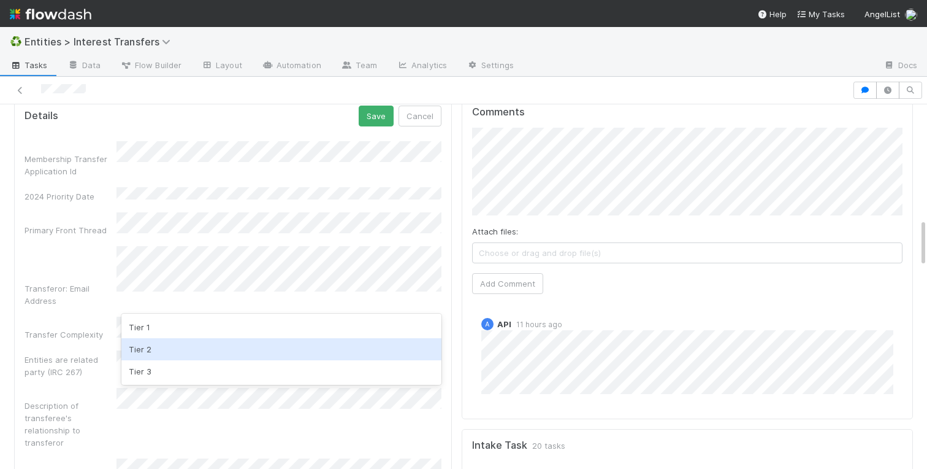
click at [159, 348] on div "Tier 2" at bounding box center [281, 349] width 320 height 22
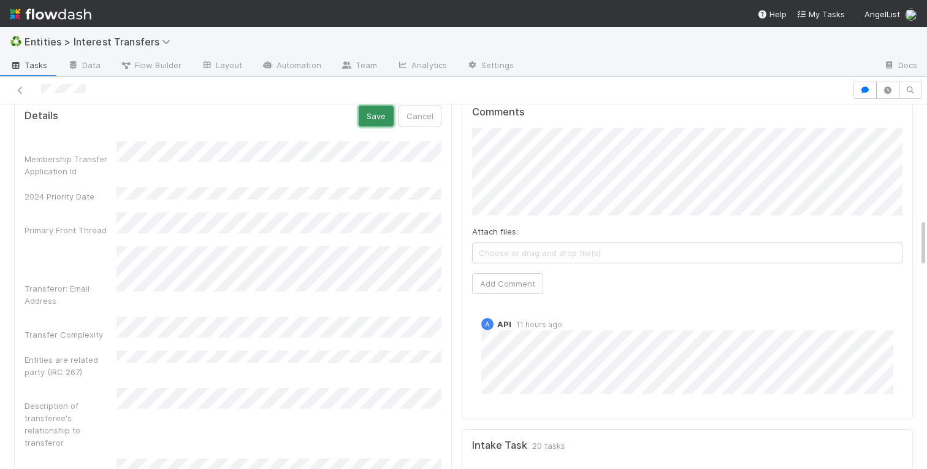
click at [372, 125] on button "Save" at bounding box center [376, 116] width 35 height 21
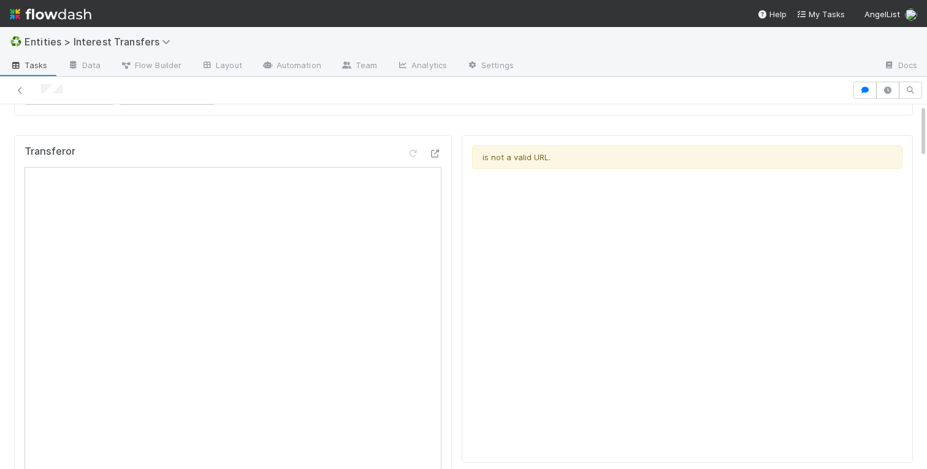
scroll to position [0, 0]
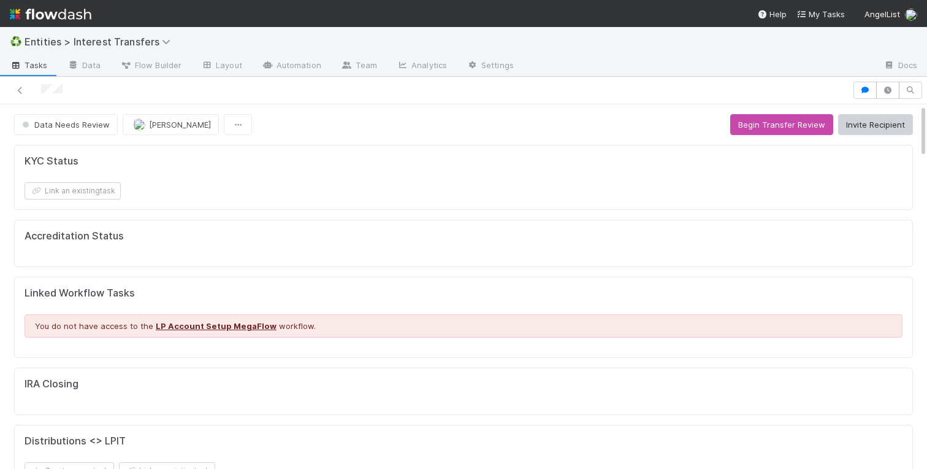
click at [149, 126] on span "[PERSON_NAME]" at bounding box center [180, 125] width 62 height 10
click at [659, 129] on div "Data Needs Review [PERSON_NAME] Begin Transfer Review Invite Recipient" at bounding box center [463, 124] width 899 height 21
click at [859, 125] on button "Invite Recipient" at bounding box center [876, 124] width 75 height 21
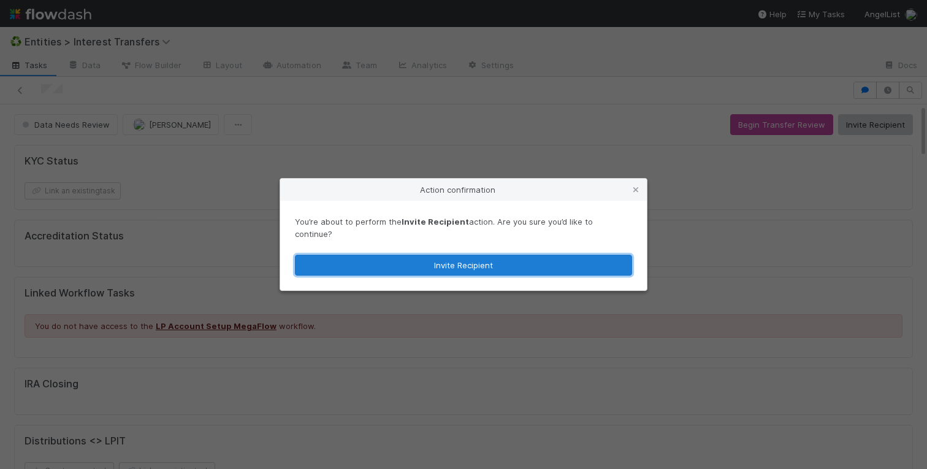
click at [388, 261] on button "Invite Recipient" at bounding box center [463, 265] width 337 height 21
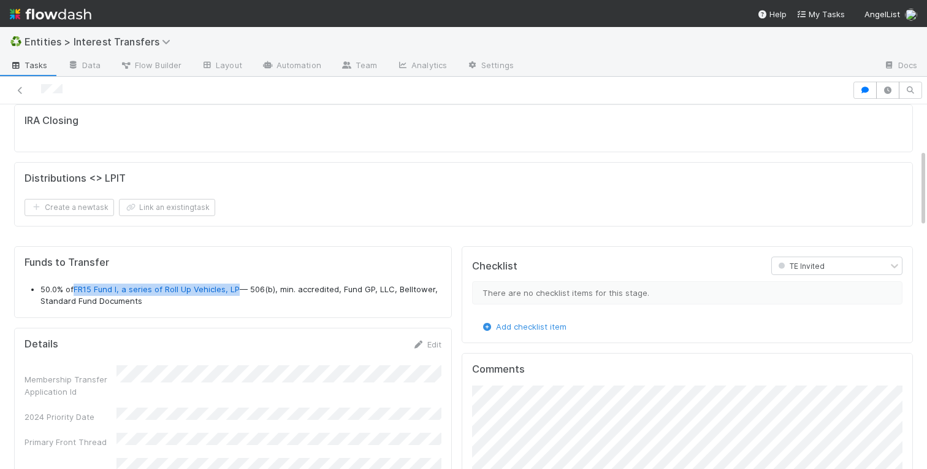
scroll to position [722, 0]
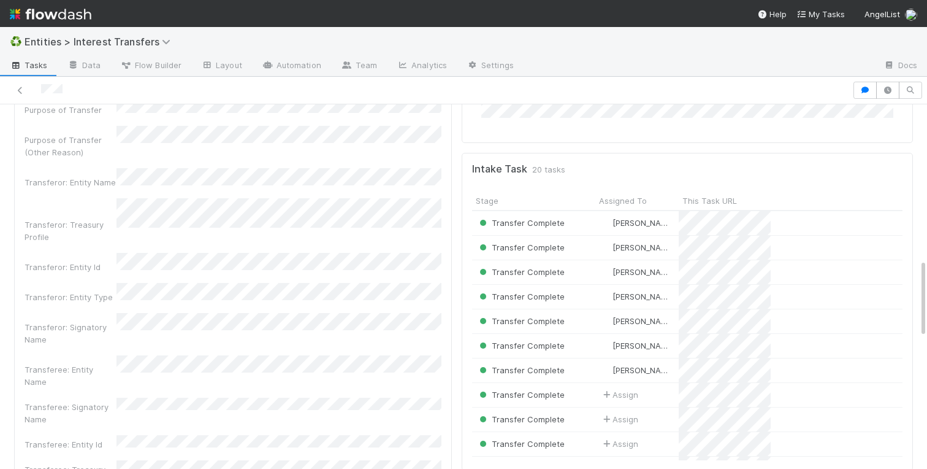
drag, startPoint x: 166, startPoint y: 289, endPoint x: 115, endPoint y: 399, distance: 121.6
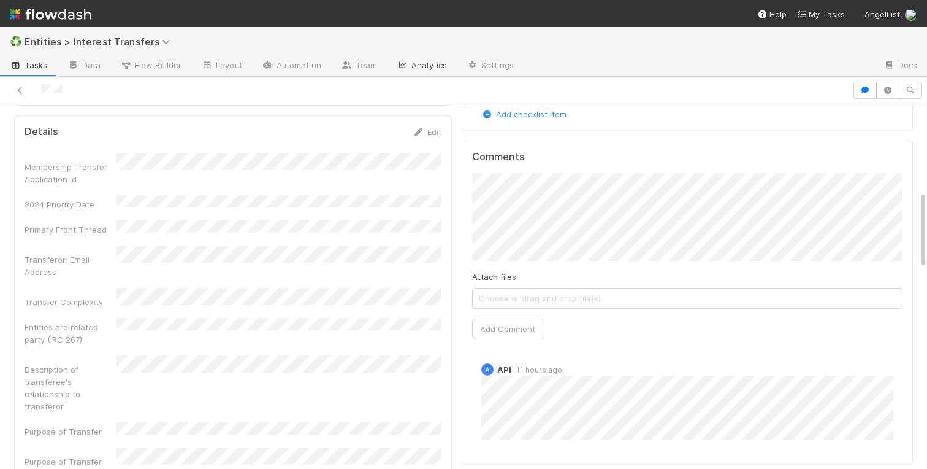
scroll to position [399, 0]
click at [429, 129] on link "Edit" at bounding box center [427, 133] width 29 height 10
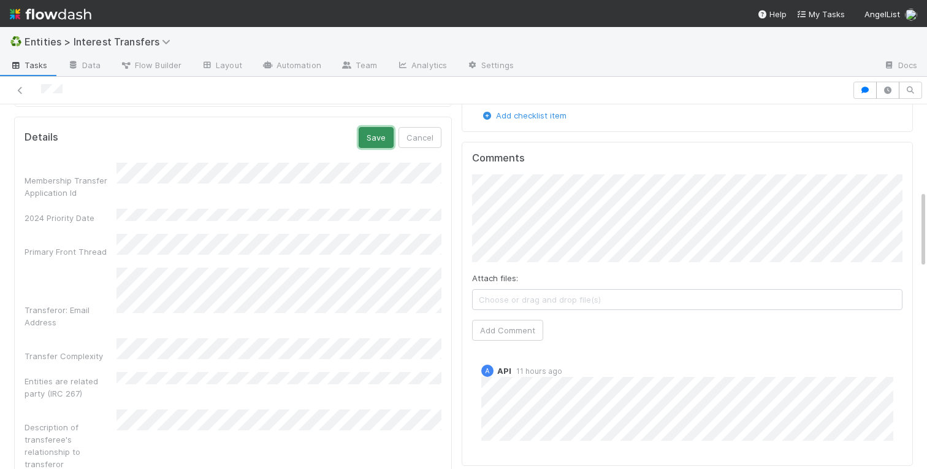
click at [369, 147] on button "Save" at bounding box center [376, 137] width 35 height 21
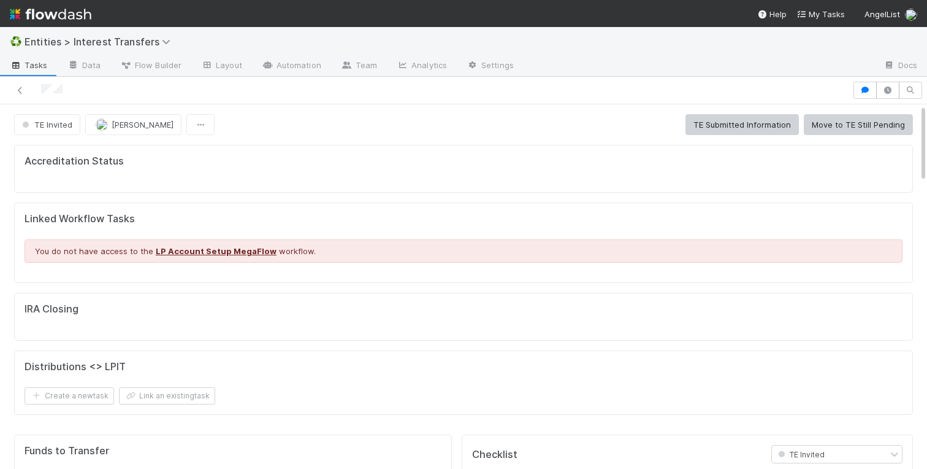
click at [23, 91] on icon at bounding box center [20, 90] width 12 height 8
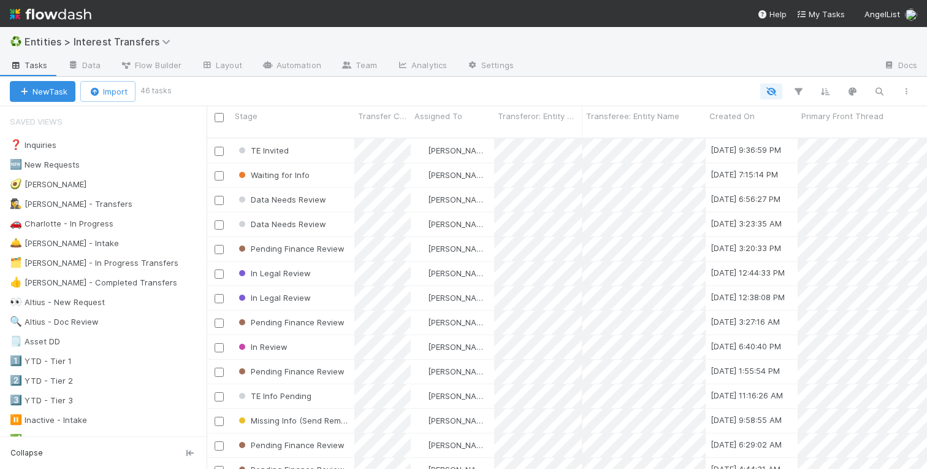
scroll to position [340, 721]
click at [49, 166] on div "🆕 New Requests" at bounding box center [45, 164] width 70 height 15
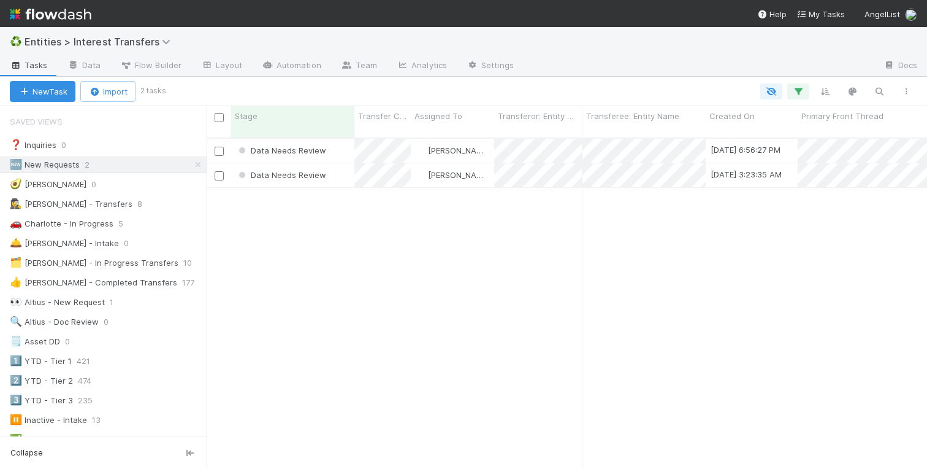
scroll to position [340, 721]
click at [290, 258] on div "Data Needs Review [PERSON_NAME] [DATE] 6:56:27 PM [DATE] 8:52:26 AM 3 0 0 0 Dat…" at bounding box center [567, 309] width 721 height 340
click at [377, 229] on div "Data Needs Review [PERSON_NAME] [DATE] 6:56:27 PM [DATE] 8:52:26 AM 3 0 0 0 Dat…" at bounding box center [567, 309] width 721 height 340
click at [315, 195] on div "Data Needs Review [PERSON_NAME] [DATE] 6:56:27 PM [DATE] 8:52:26 AM 3 0 0 0 Dat…" at bounding box center [567, 309] width 721 height 340
click at [272, 223] on div "Data Needs Review [PERSON_NAME] [DATE] 6:56:27 PM [DATE] 8:52:26 AM 3 0 0 0 Dat…" at bounding box center [567, 309] width 721 height 340
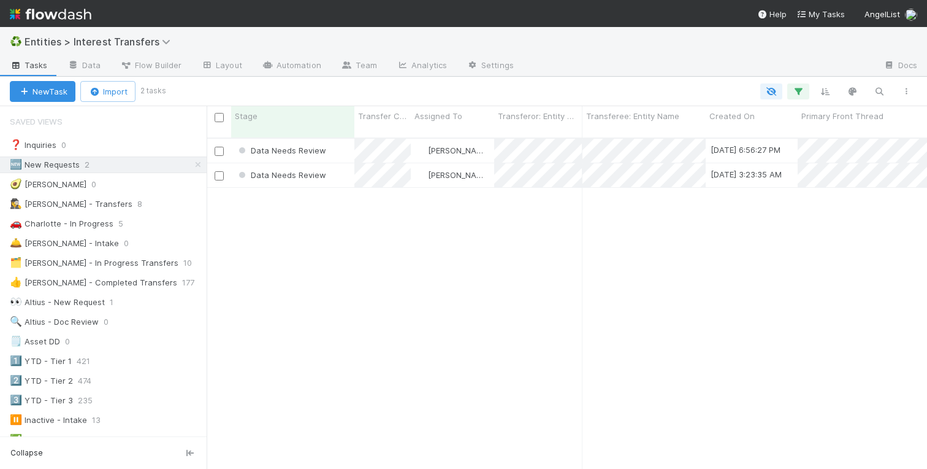
click at [271, 256] on div "Data Needs Review [PERSON_NAME] [DATE] 6:56:27 PM [DATE] 8:52:26 AM 3 0 0 0 Dat…" at bounding box center [567, 309] width 721 height 340
click at [199, 164] on icon at bounding box center [198, 165] width 12 height 8
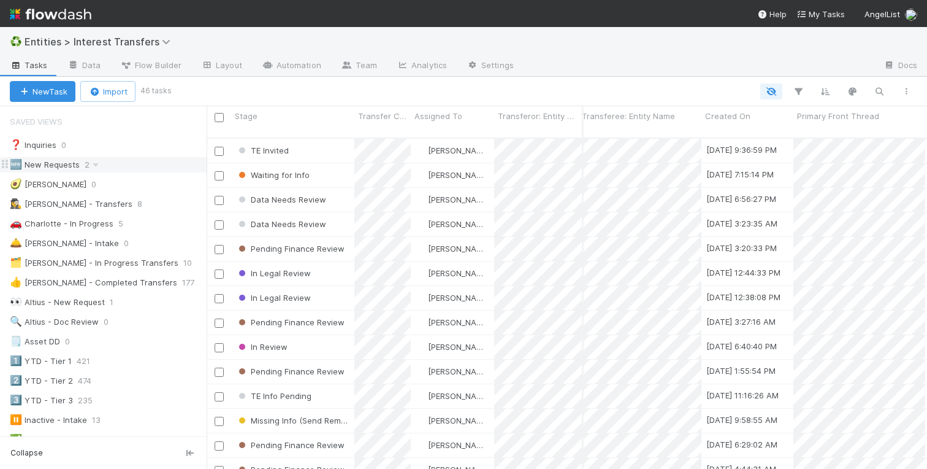
click at [345, 92] on div at bounding box center [544, 91] width 751 height 16
click at [89, 218] on div "🚗 Charlotte - In Progress" at bounding box center [62, 223] width 104 height 15
